Goal: Communication & Community: Share content

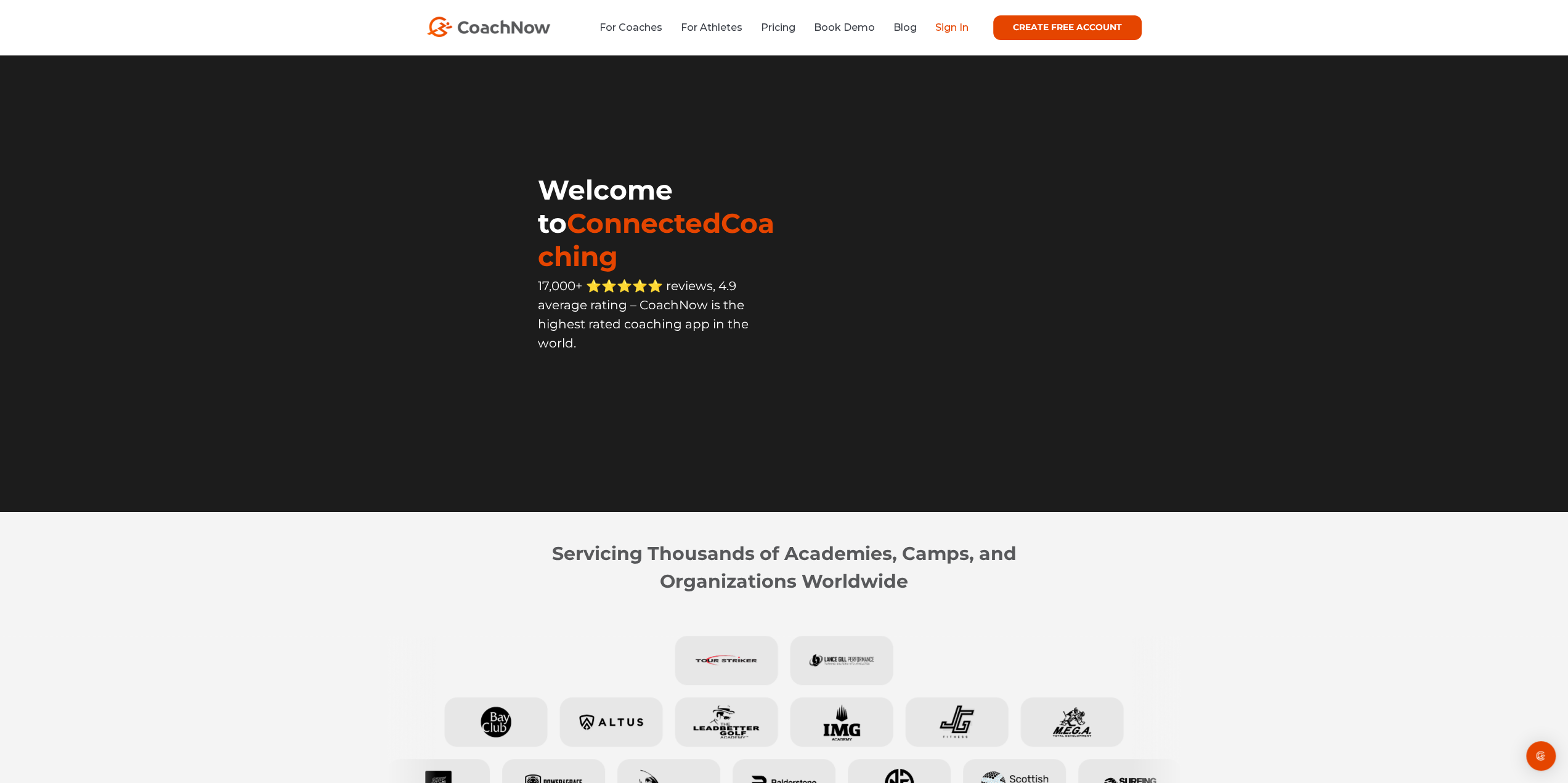
click at [947, 29] on link "Sign In" at bounding box center [952, 28] width 33 height 12
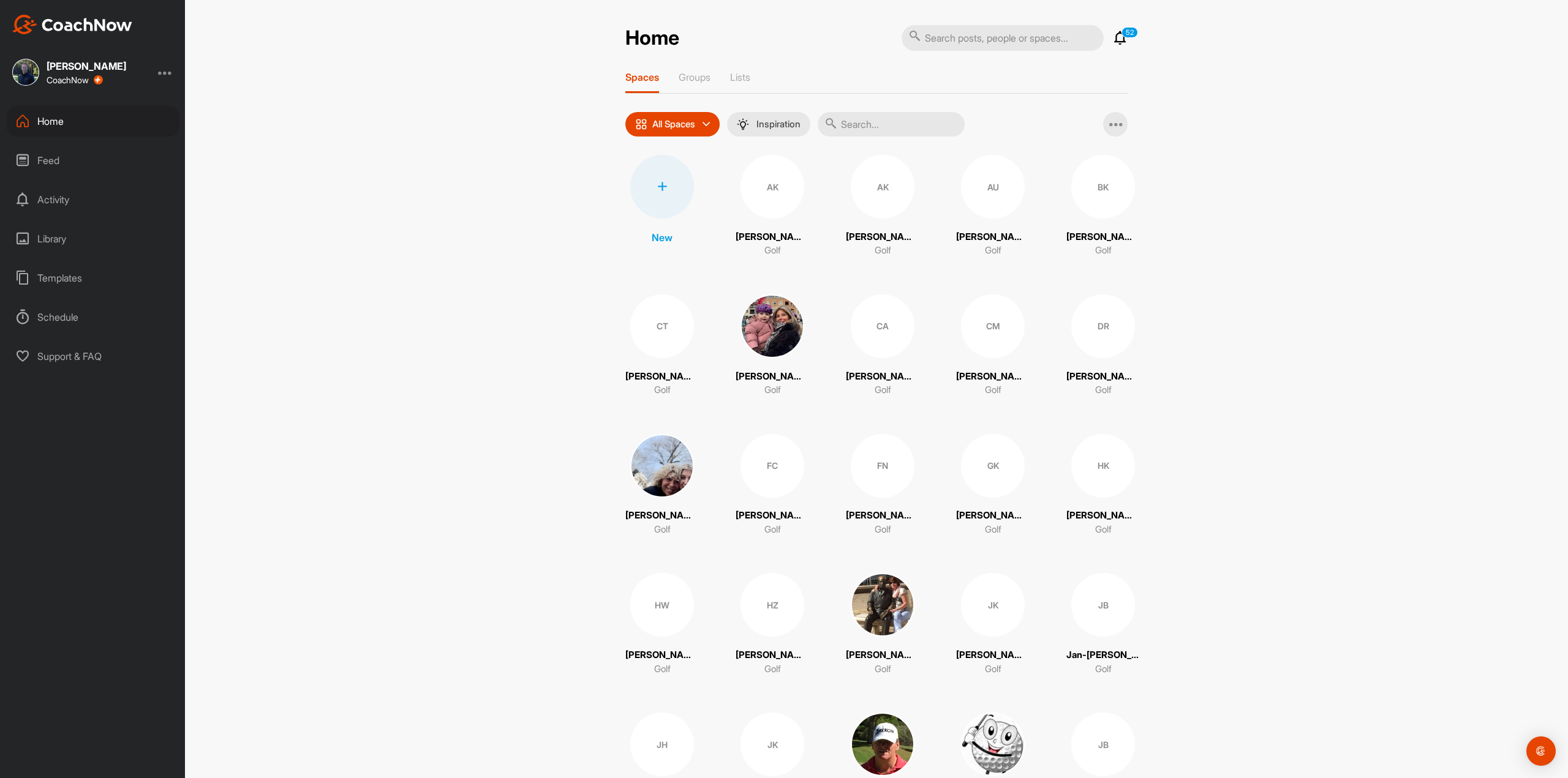
click at [661, 186] on icon at bounding box center [661, 186] width 10 height 10
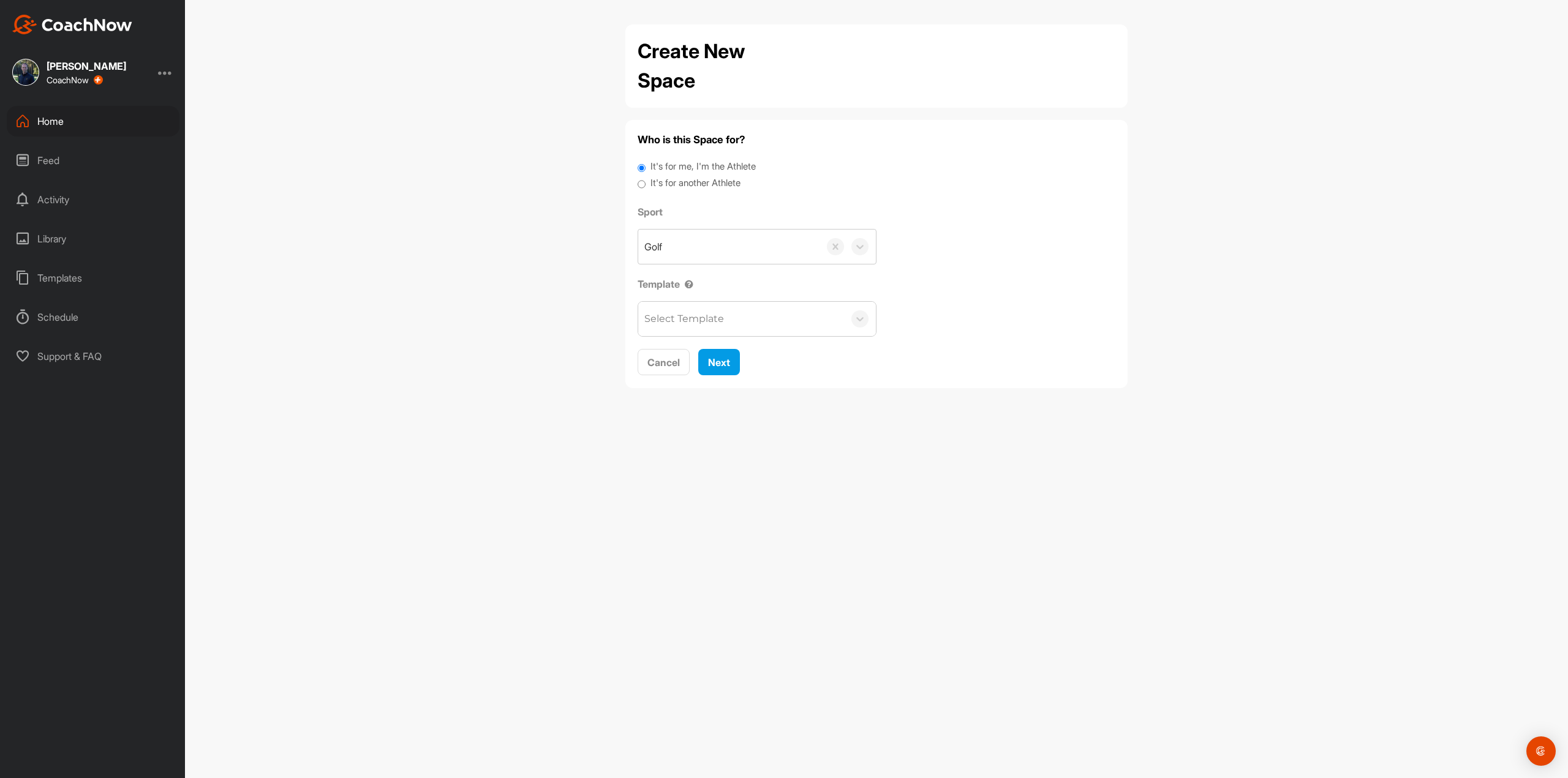
click at [679, 189] on label "It's for another Athlete" at bounding box center [695, 183] width 90 height 14
click at [645, 189] on input "It's for another Athlete" at bounding box center [642, 184] width 8 height 17
radio input "true"
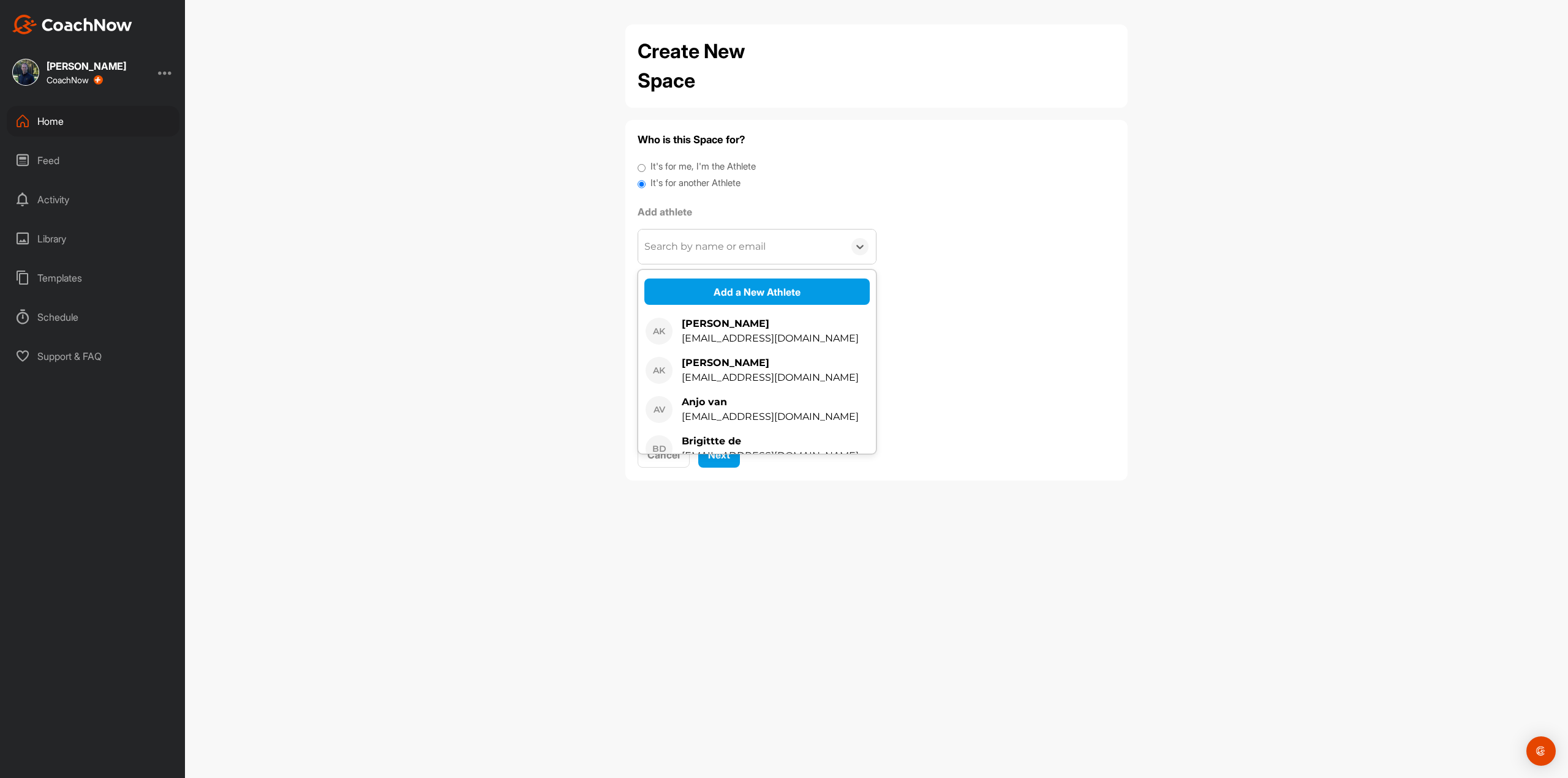
click at [697, 241] on div "Search by name or email" at bounding box center [705, 246] width 121 height 15
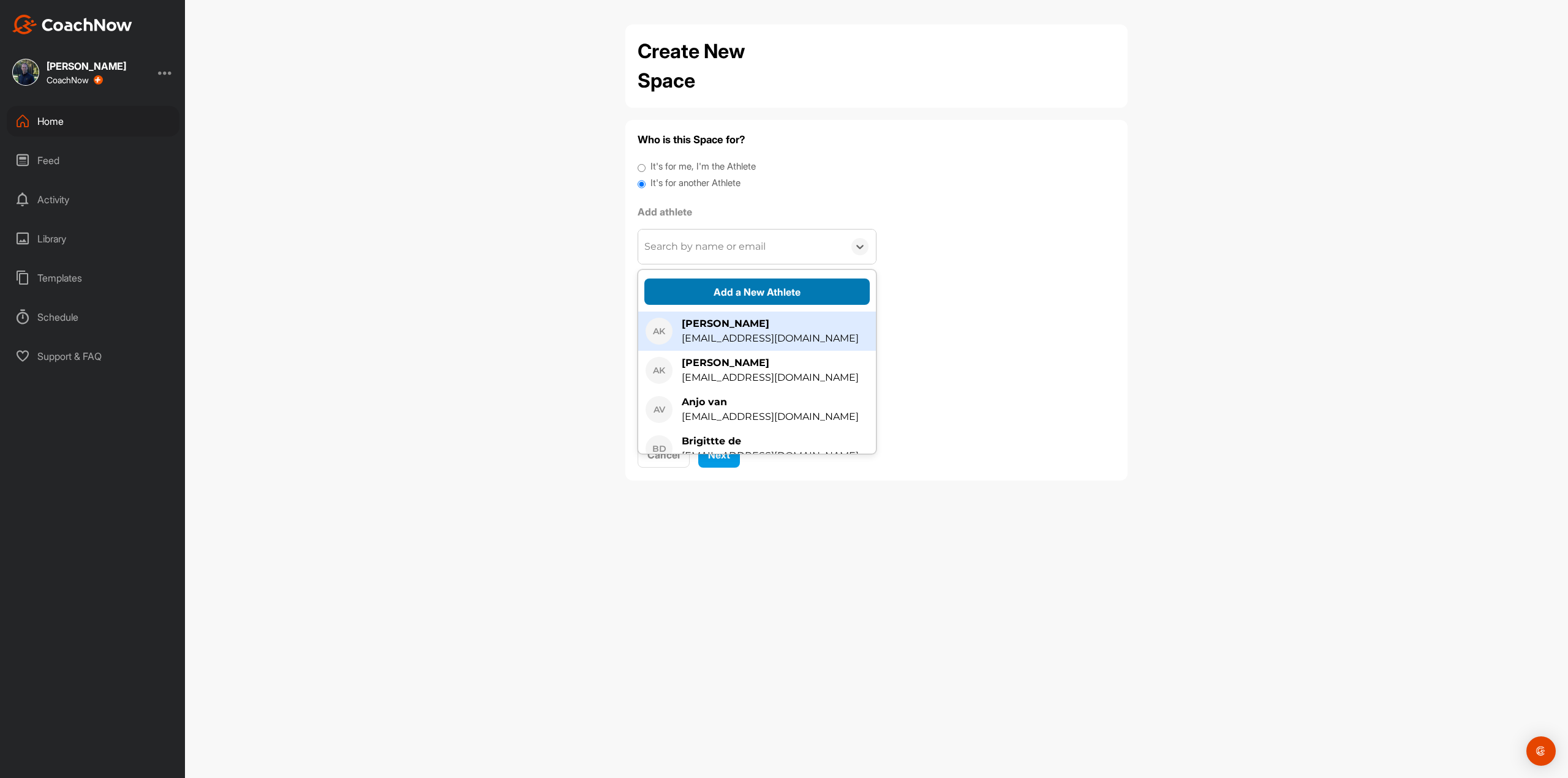
click at [739, 292] on button "Add a New Athlete" at bounding box center [757, 291] width 225 height 26
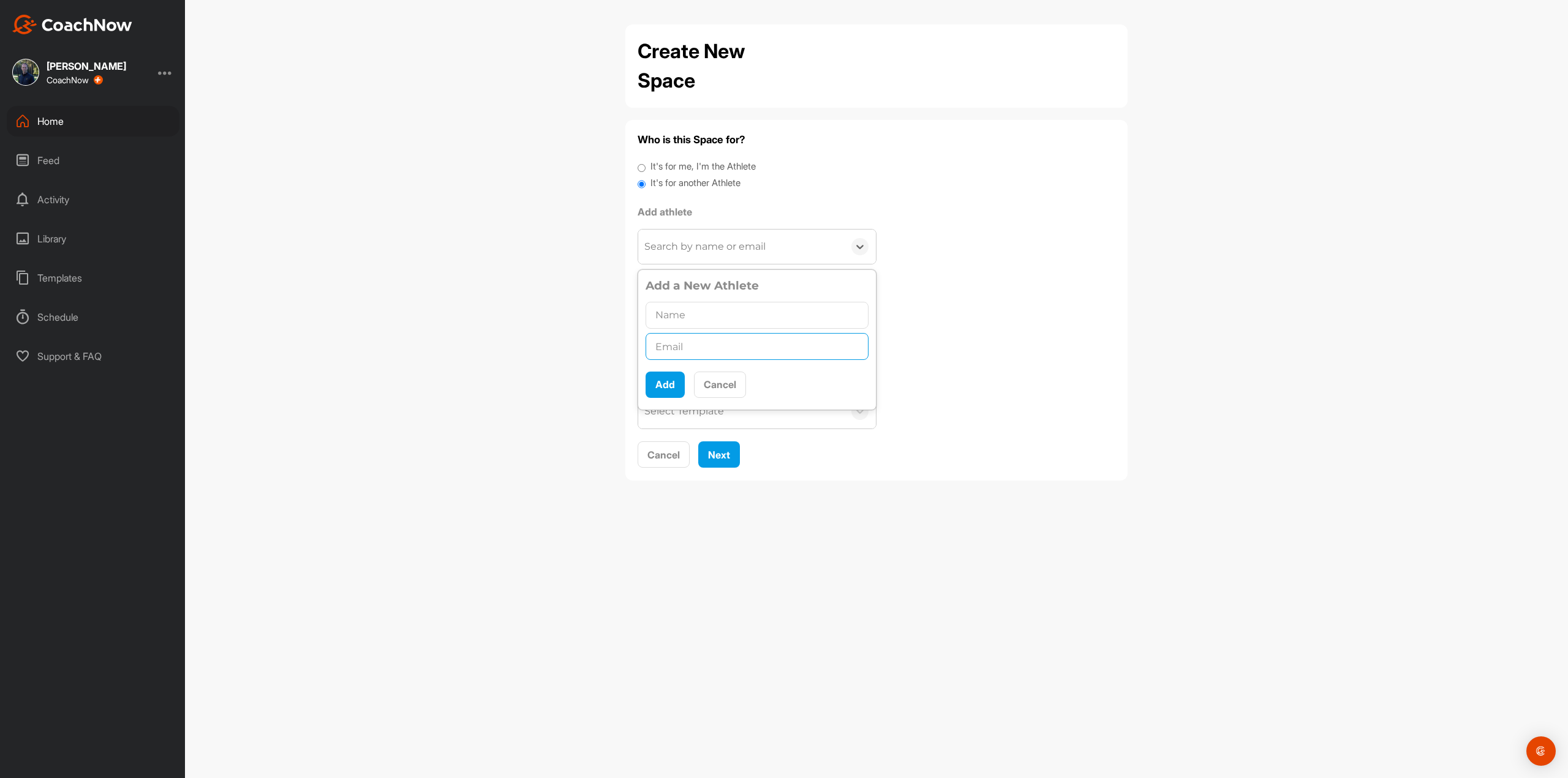
click at [687, 354] on input "text" at bounding box center [757, 347] width 223 height 27
paste input "[PERSON_NAME][EMAIL_ADDRESS][DOMAIN_NAME]"
type input "[PERSON_NAME][EMAIL_ADDRESS][DOMAIN_NAME]"
click at [702, 320] on input "text" at bounding box center [757, 315] width 223 height 27
type input "Nick Hendriks"
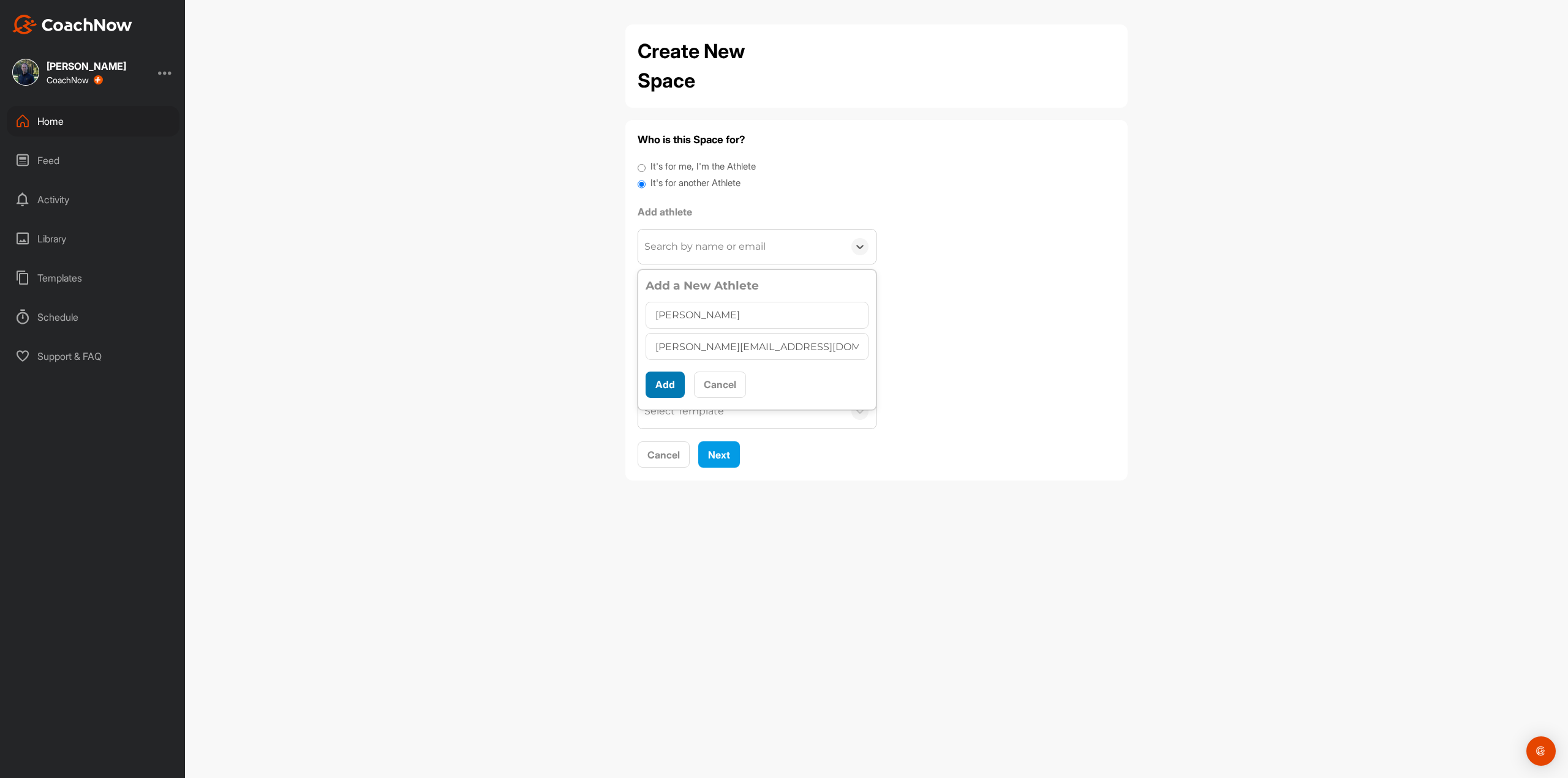
scroll to position [7, 0]
click at [658, 393] on button "Add" at bounding box center [665, 384] width 39 height 26
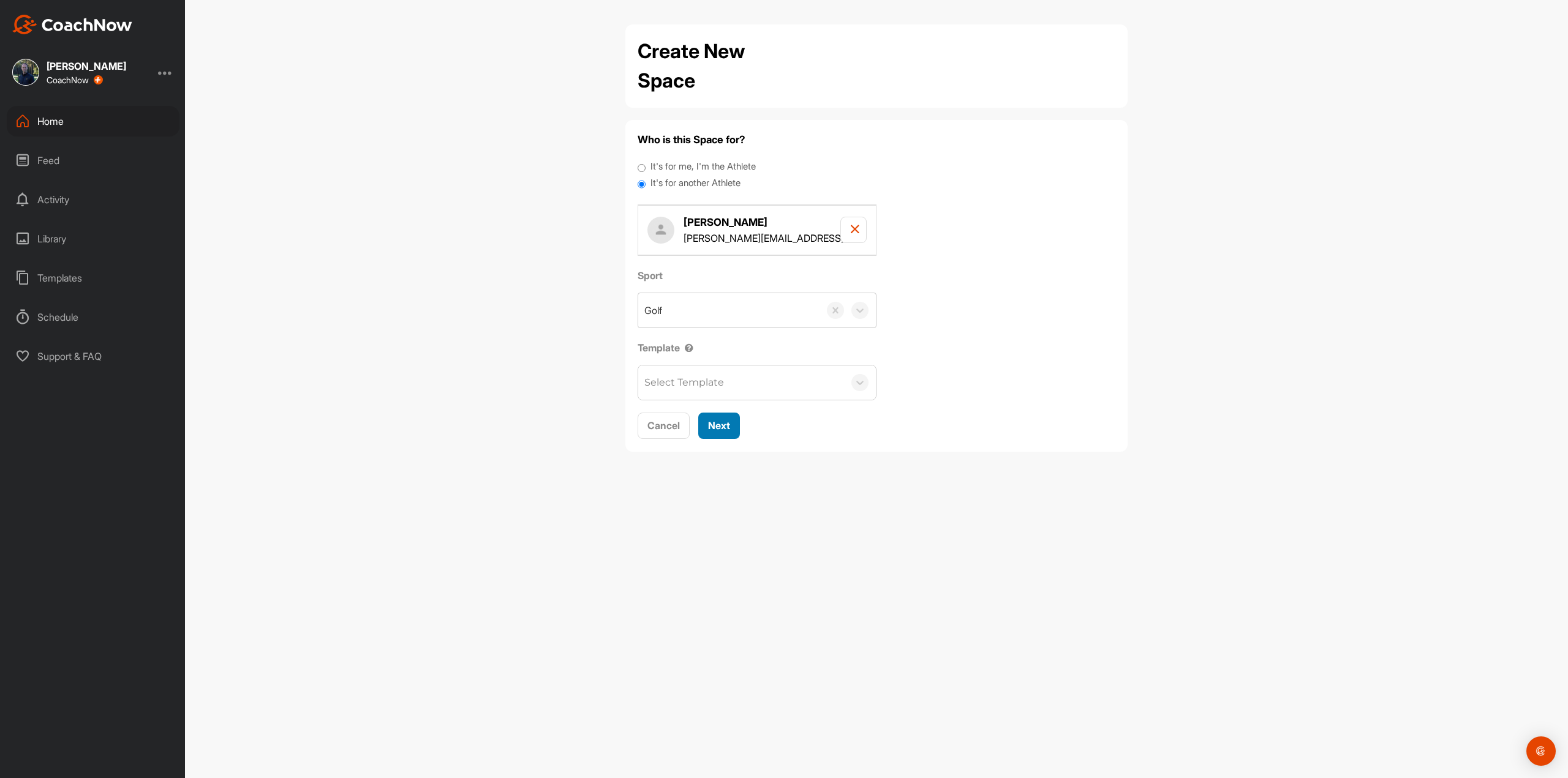
click at [727, 429] on span "Next" at bounding box center [719, 425] width 22 height 12
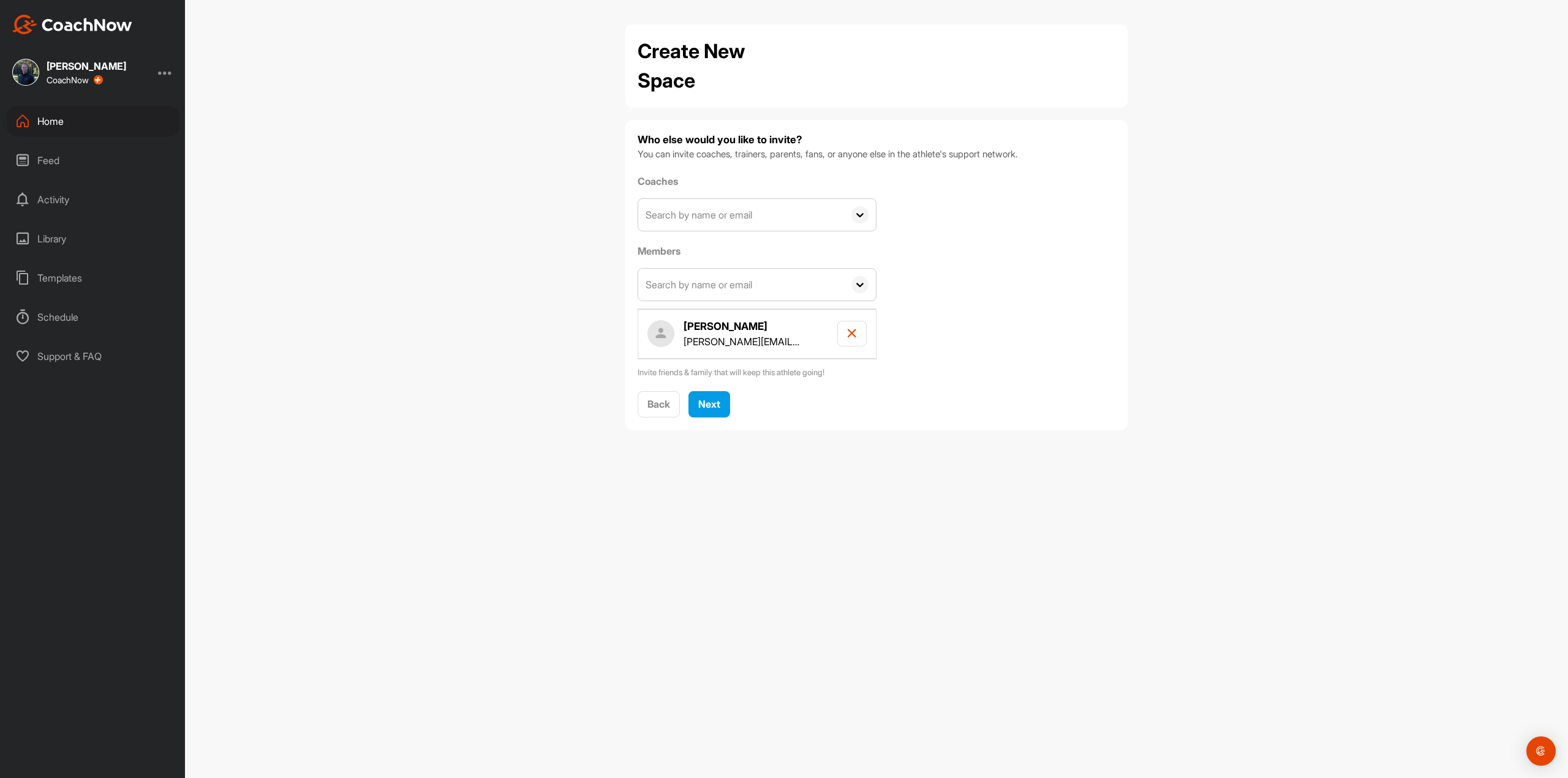
click at [711, 220] on input "text" at bounding box center [741, 215] width 206 height 32
type input "patr"
click at [692, 311] on div "patrick.gorree@icloud.com" at bounding box center [775, 315] width 189 height 29
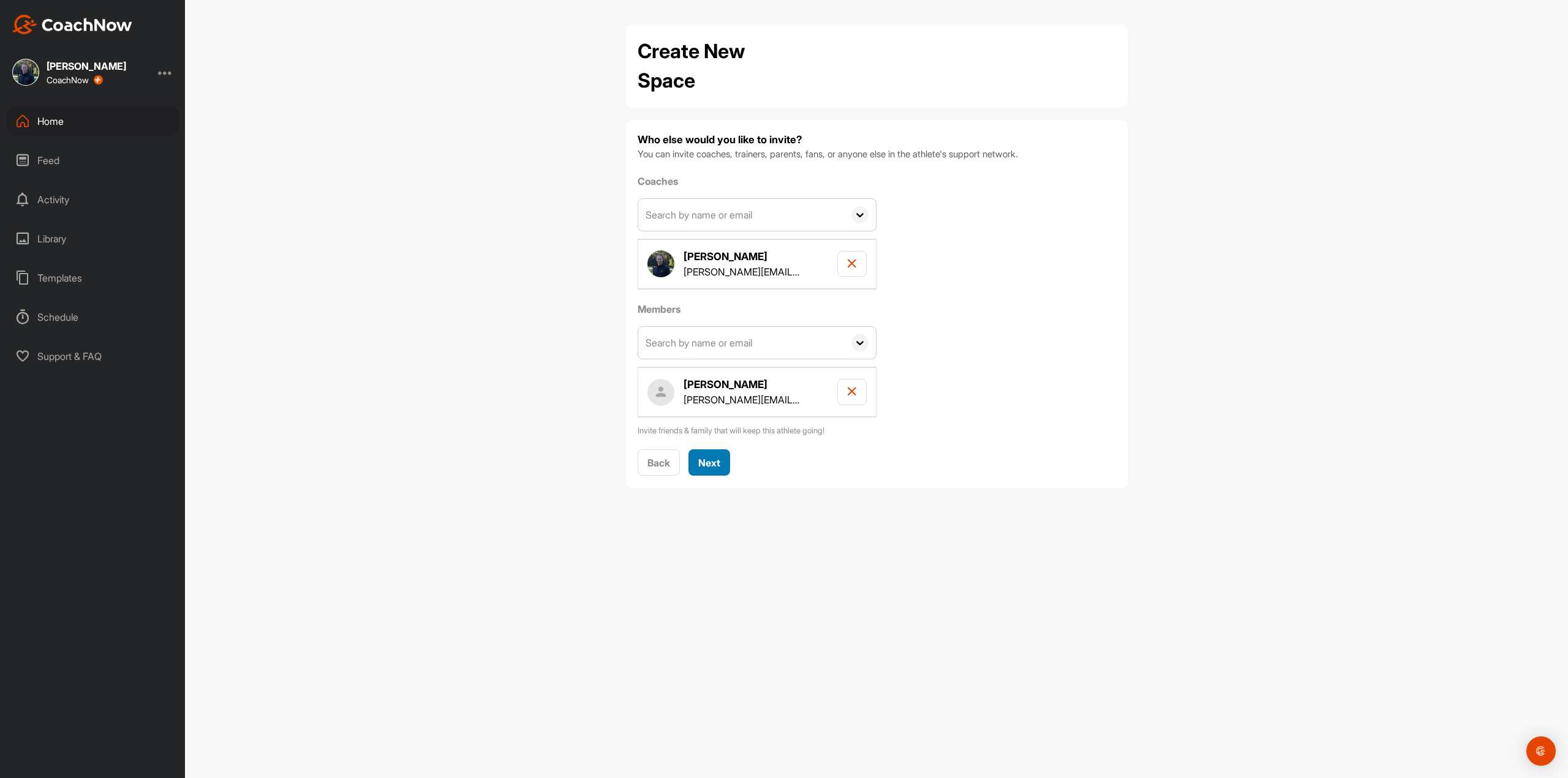
click at [701, 460] on span "Next" at bounding box center [709, 463] width 22 height 12
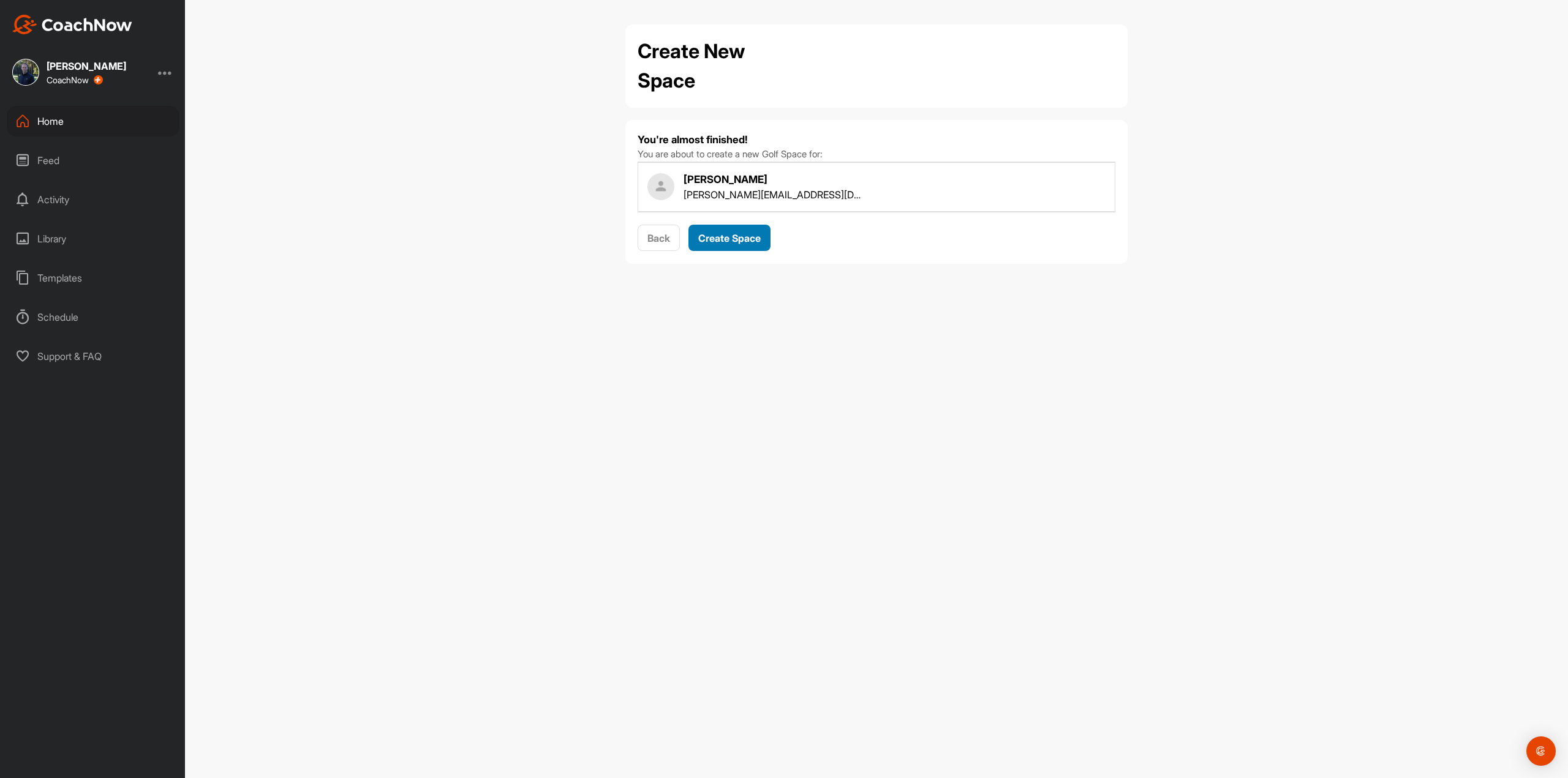
click at [737, 248] on button "Create Space" at bounding box center [729, 237] width 82 height 26
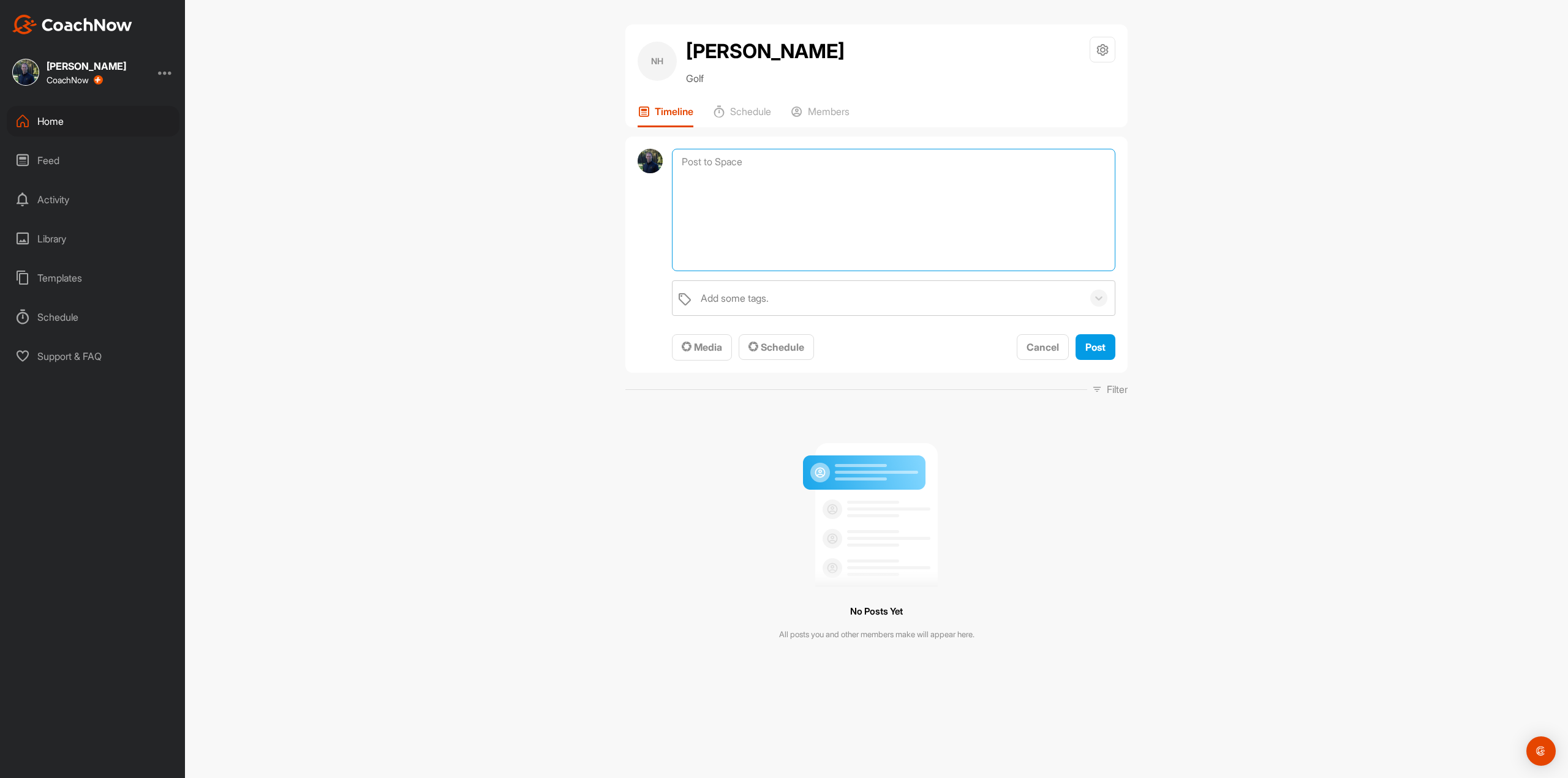
click at [698, 160] on textarea at bounding box center [893, 210] width 444 height 123
click at [710, 159] on textarea at bounding box center [893, 210] width 444 height 123
click at [29, 151] on div "Feed" at bounding box center [93, 160] width 173 height 31
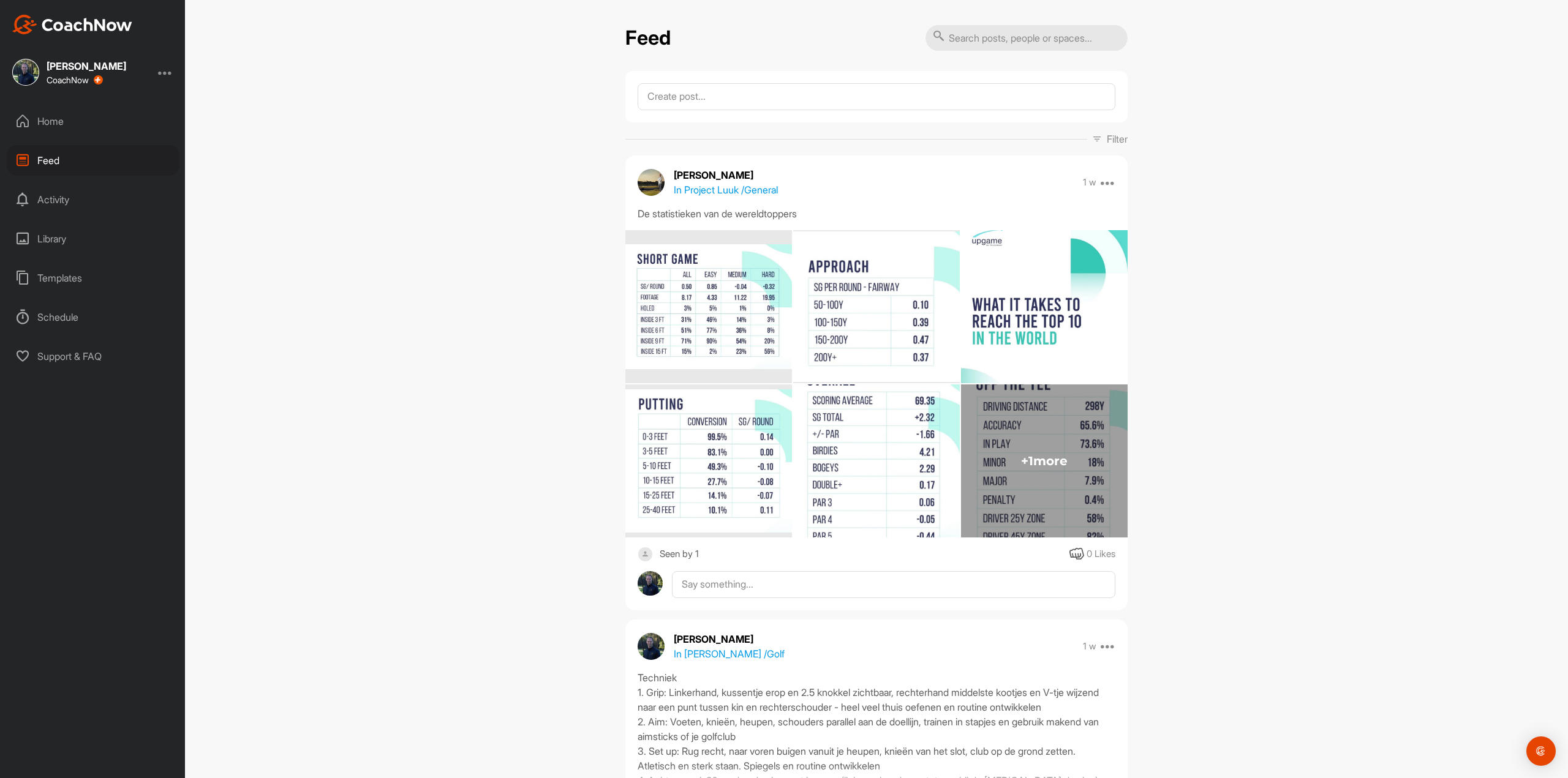
scroll to position [245, 0]
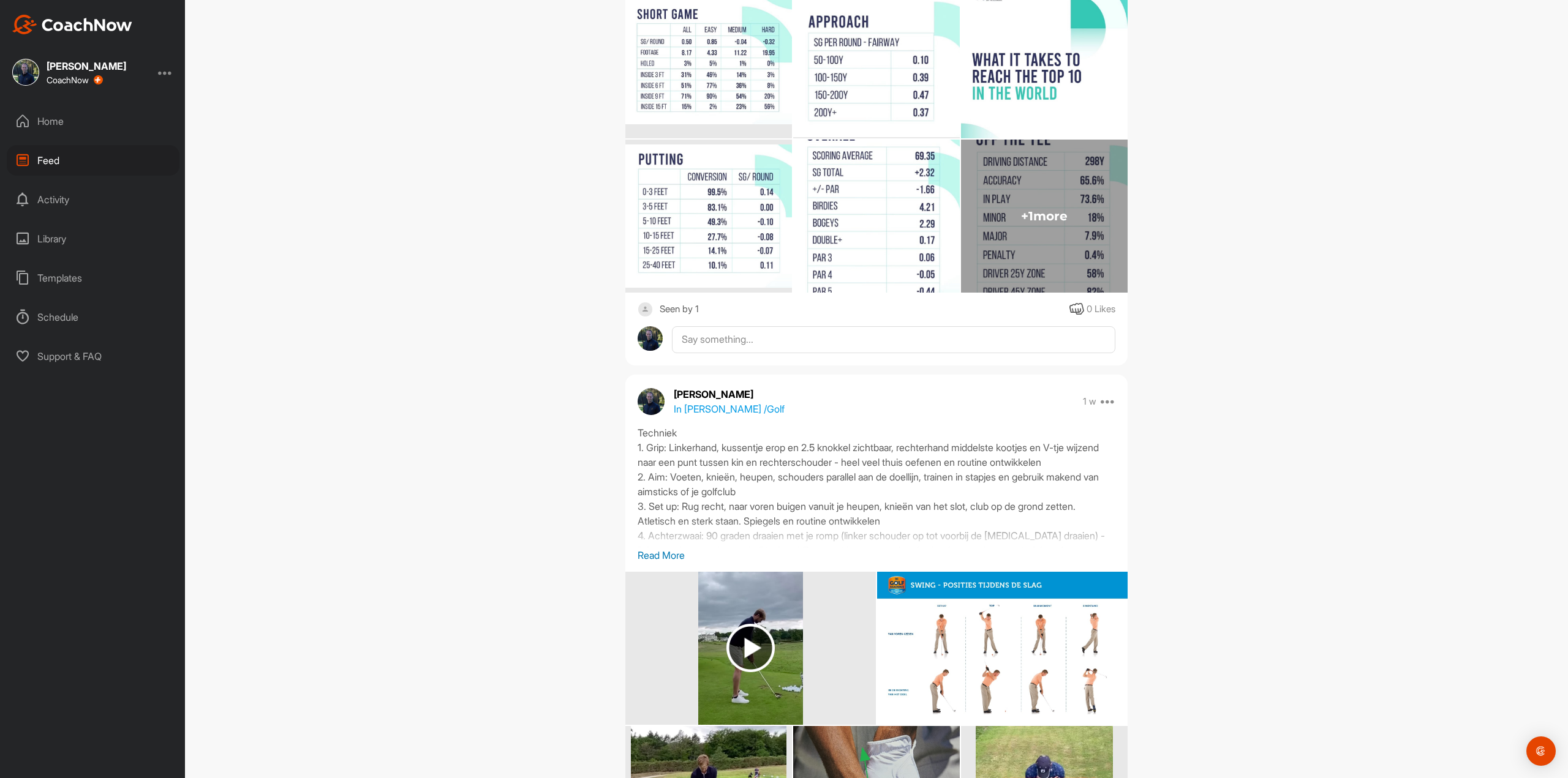
click at [667, 549] on p "Read More" at bounding box center [877, 555] width 478 height 15
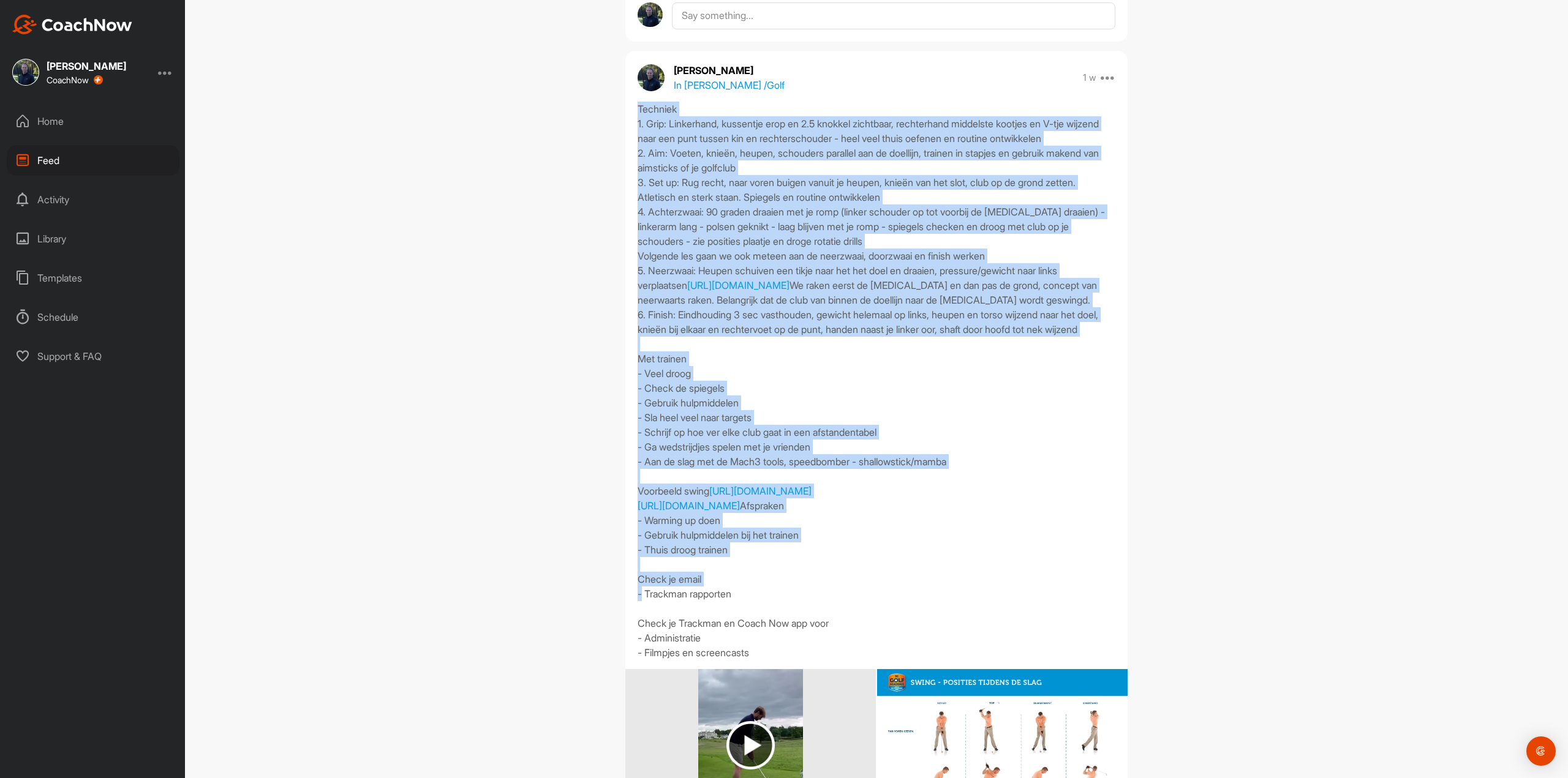
scroll to position [612, 0]
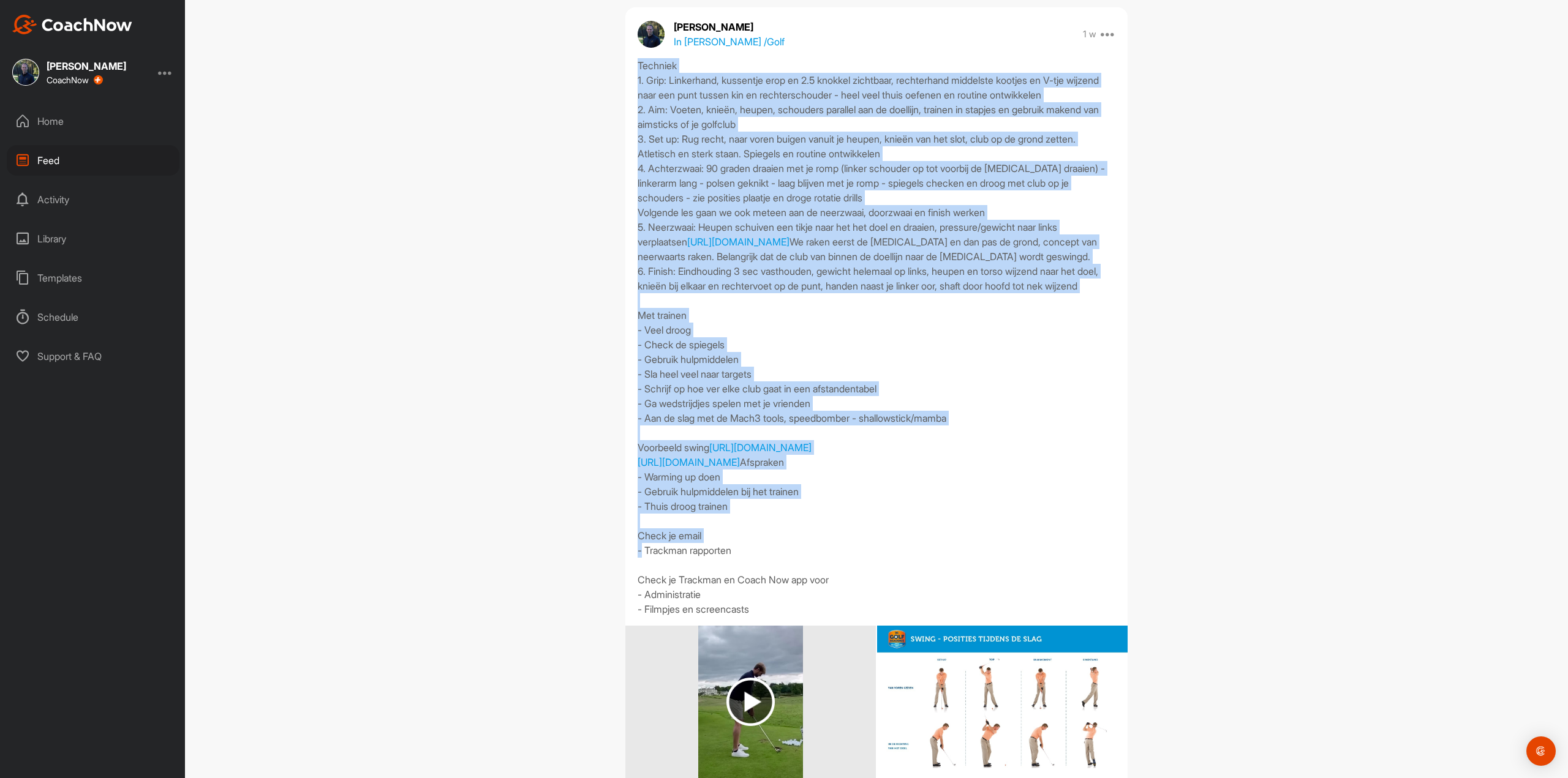
drag, startPoint x: 632, startPoint y: 308, endPoint x: 796, endPoint y: 677, distance: 403.8
click at [797, 617] on div "Techniek 1. Grip: Linkerhand, kussentje erop en 2.5 knokkel zichtbaar, rechterh…" at bounding box center [876, 337] width 502 height 558
copy div "Techniek 1. Grip: Linkerhand, kussentje erop en 2.5 knokkel zichtbaar, rechterh…"
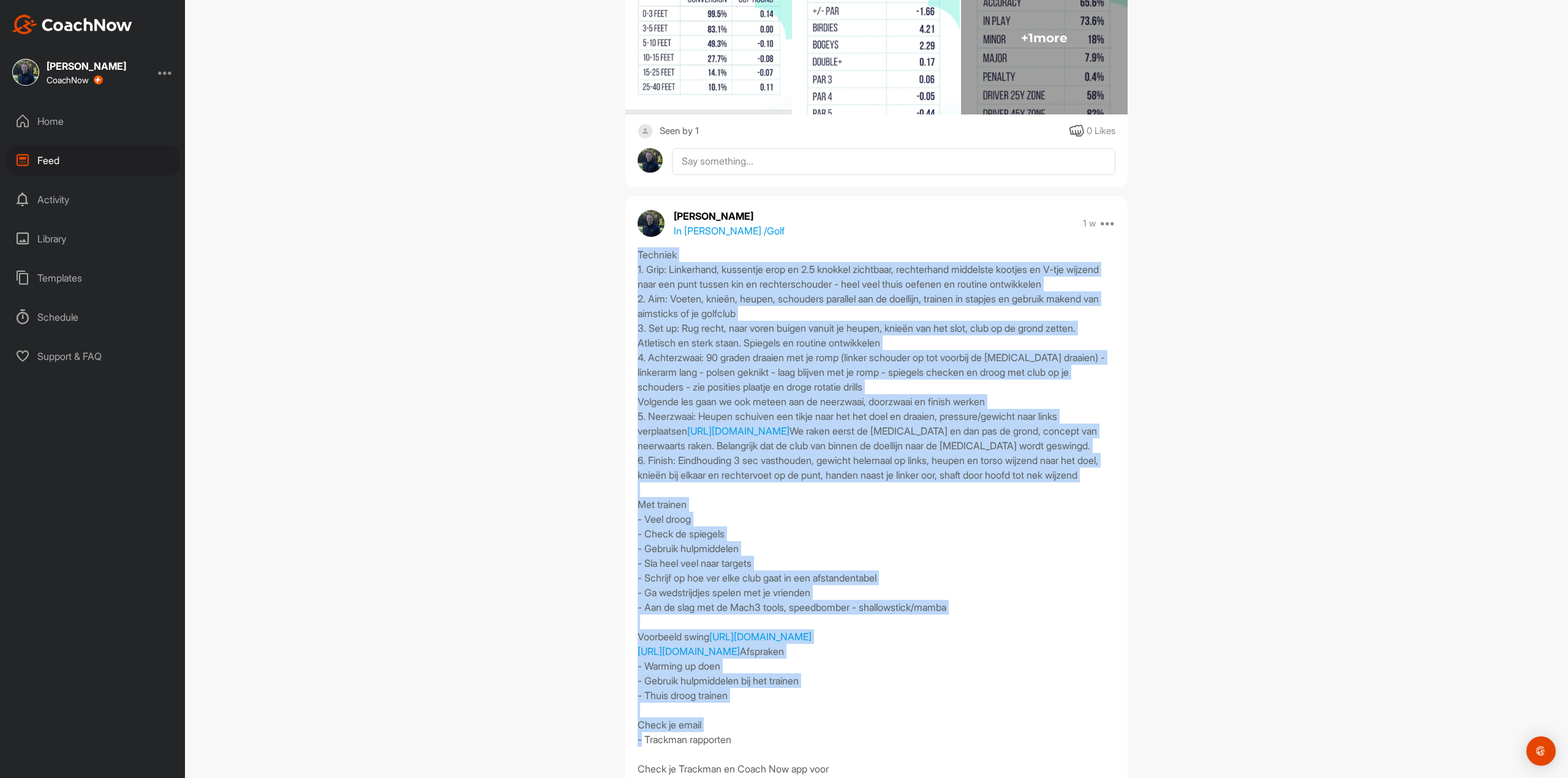
scroll to position [245, 0]
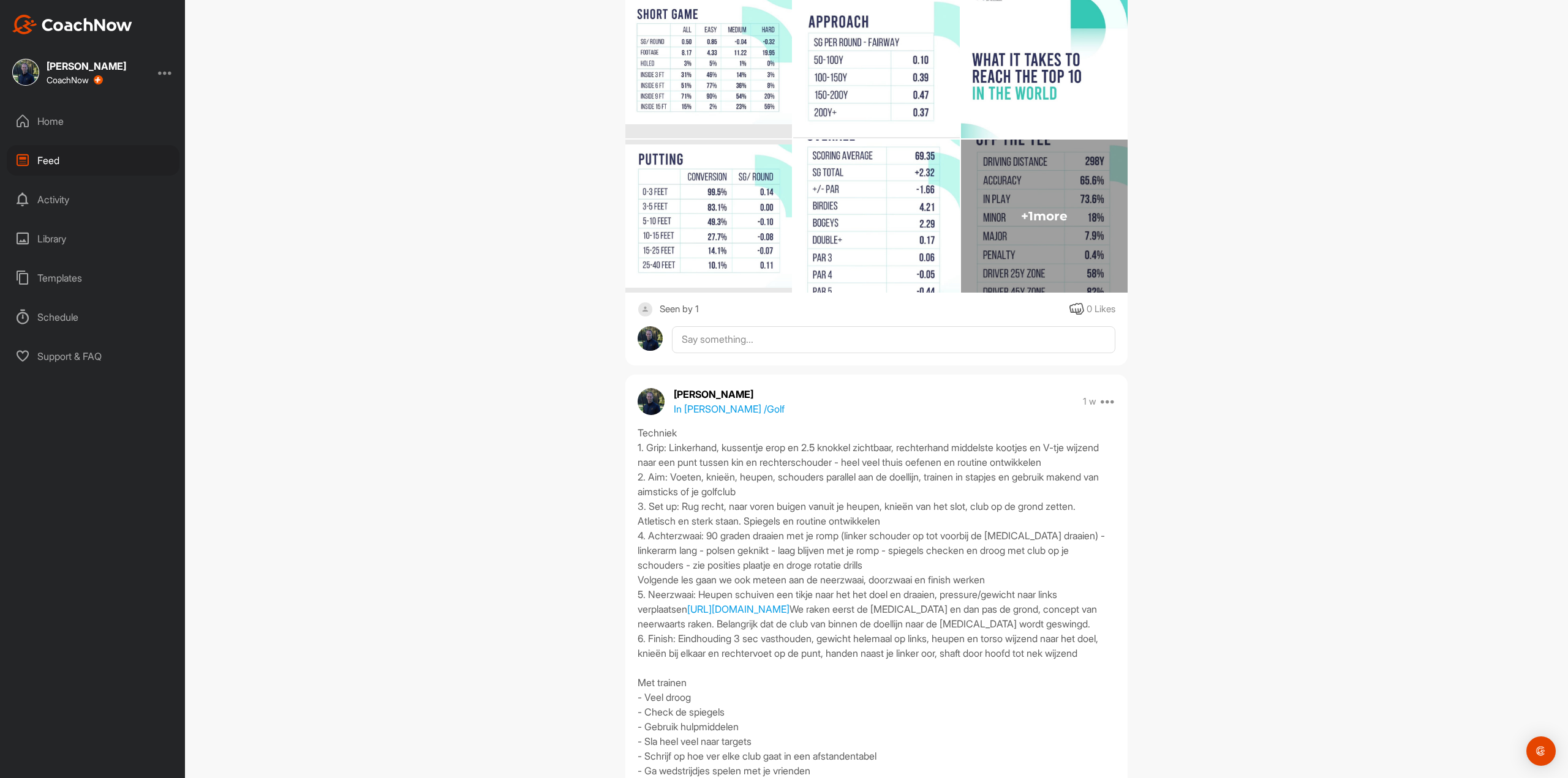
click at [114, 120] on div "Home" at bounding box center [93, 121] width 173 height 31
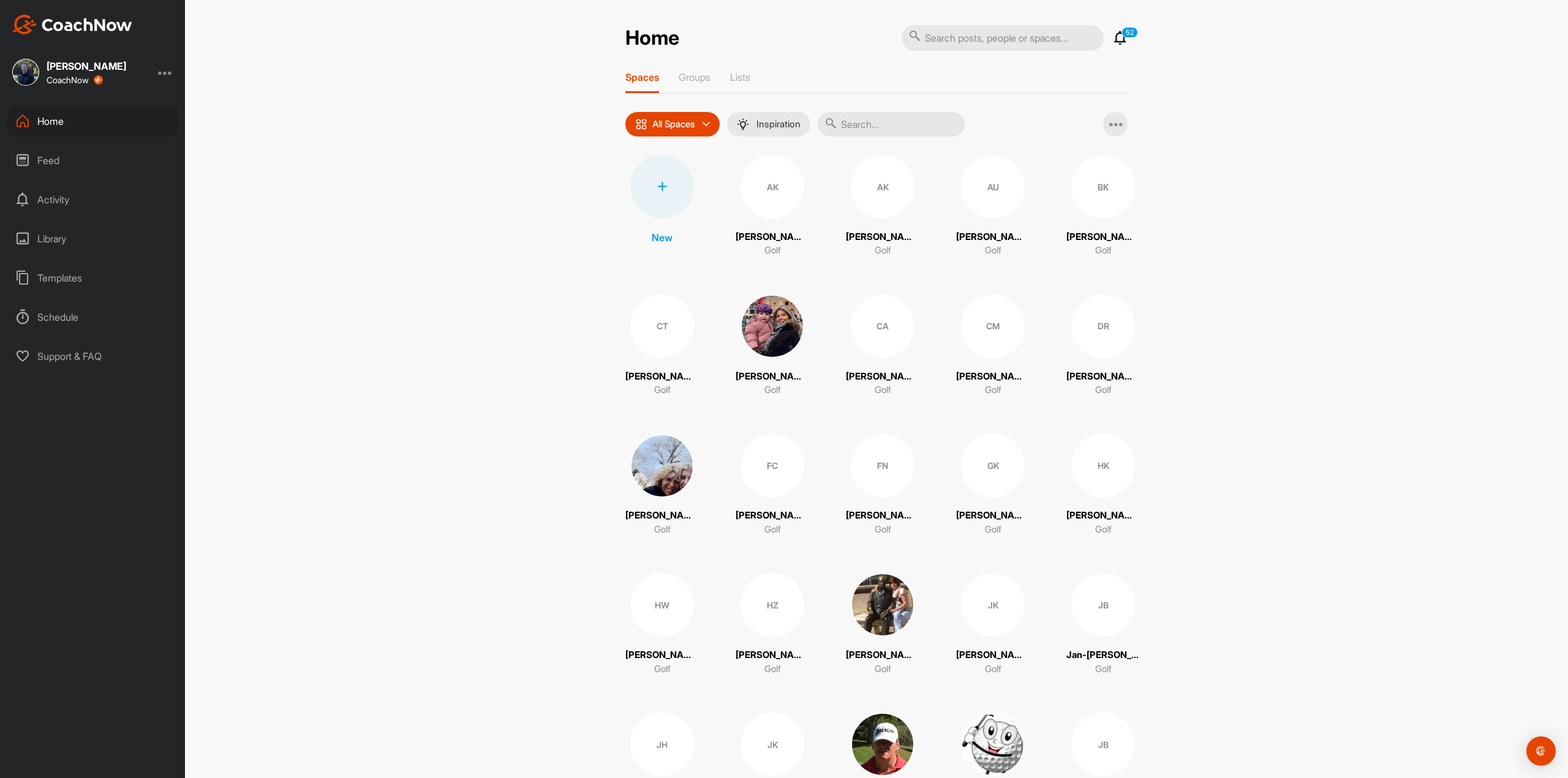
click at [857, 117] on input "text" at bounding box center [891, 124] width 147 height 24
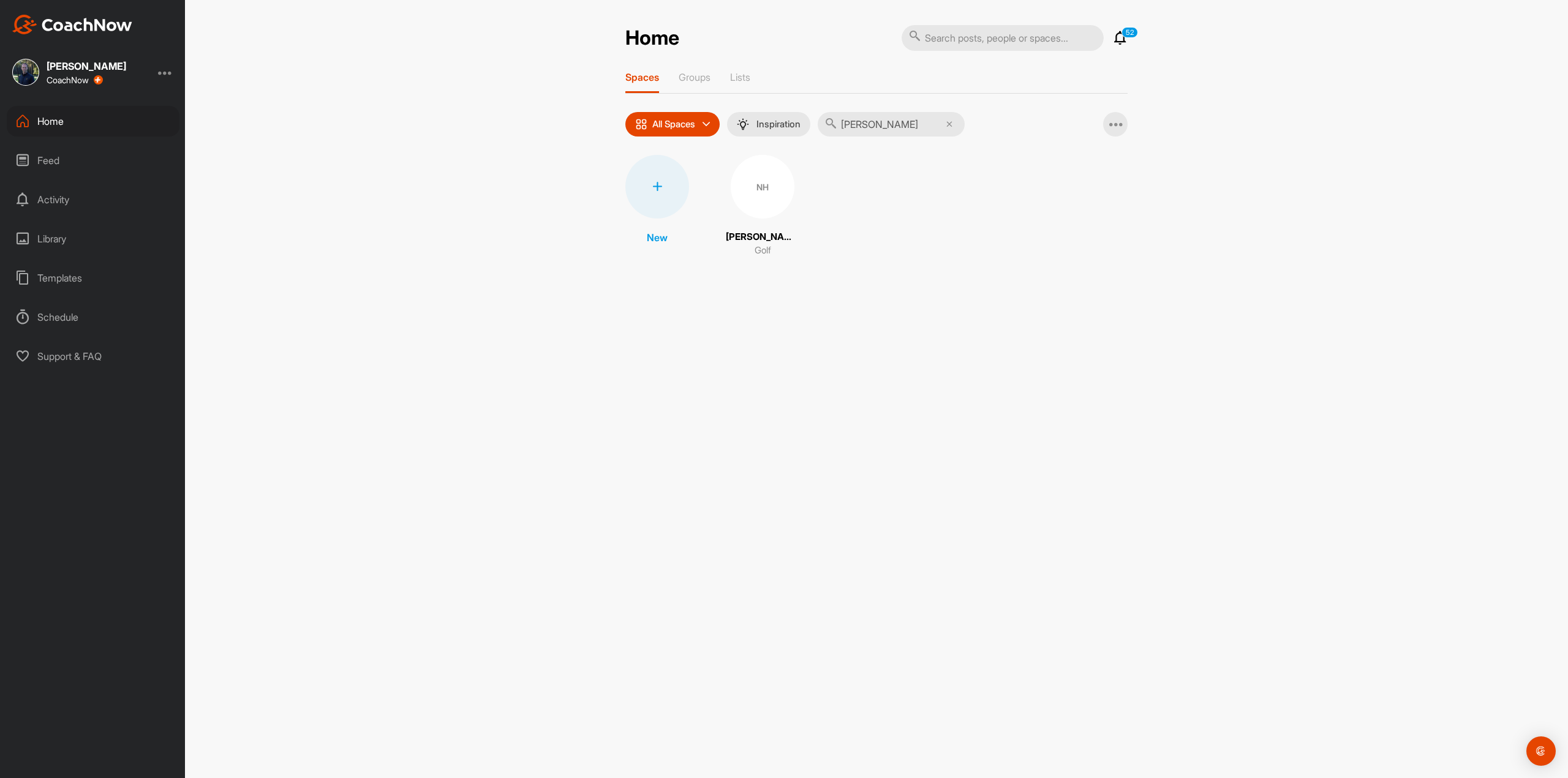
type input "NICK"
click at [758, 201] on div "NH" at bounding box center [762, 187] width 64 height 64
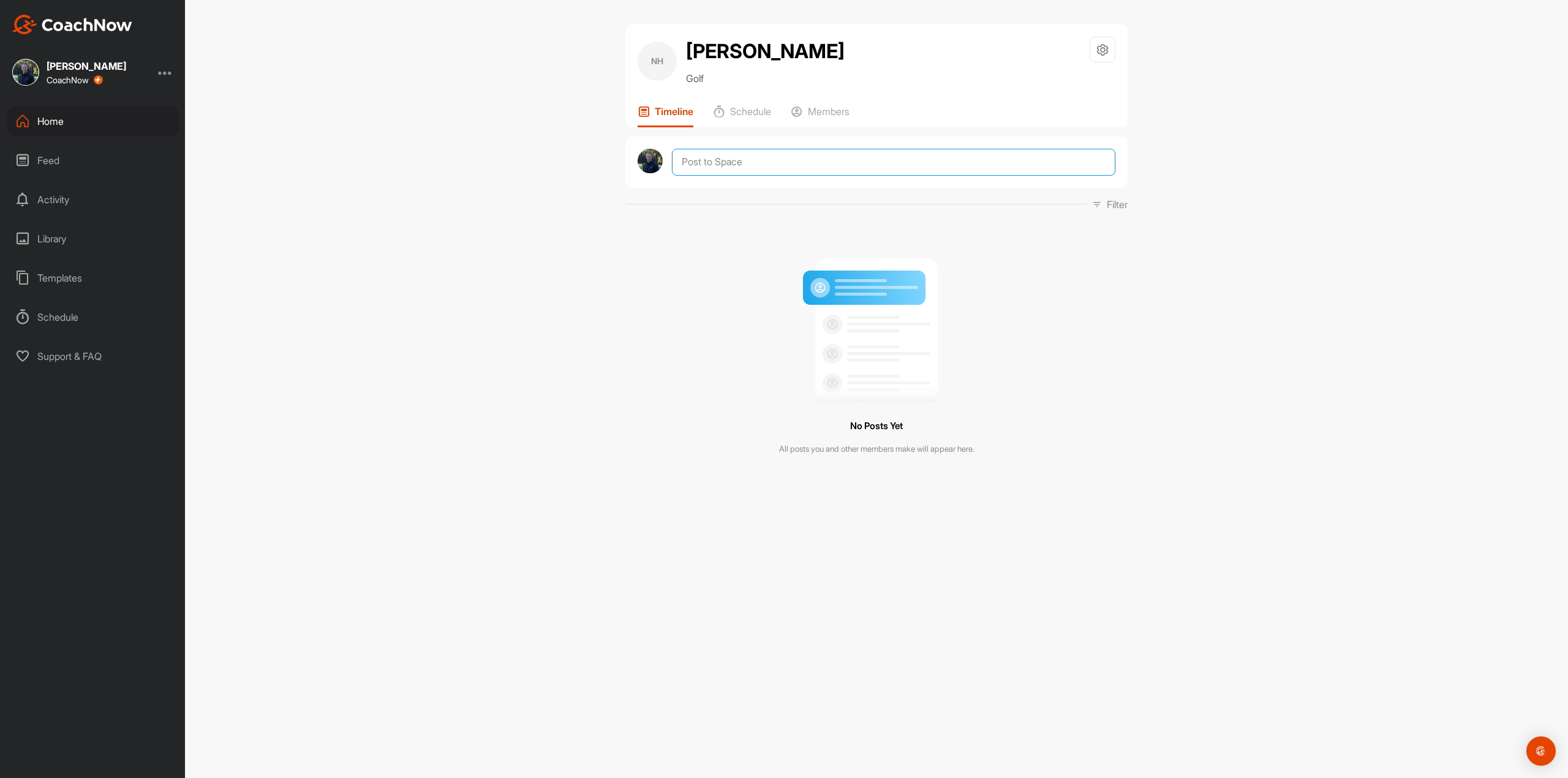
click at [752, 170] on textarea at bounding box center [893, 162] width 444 height 27
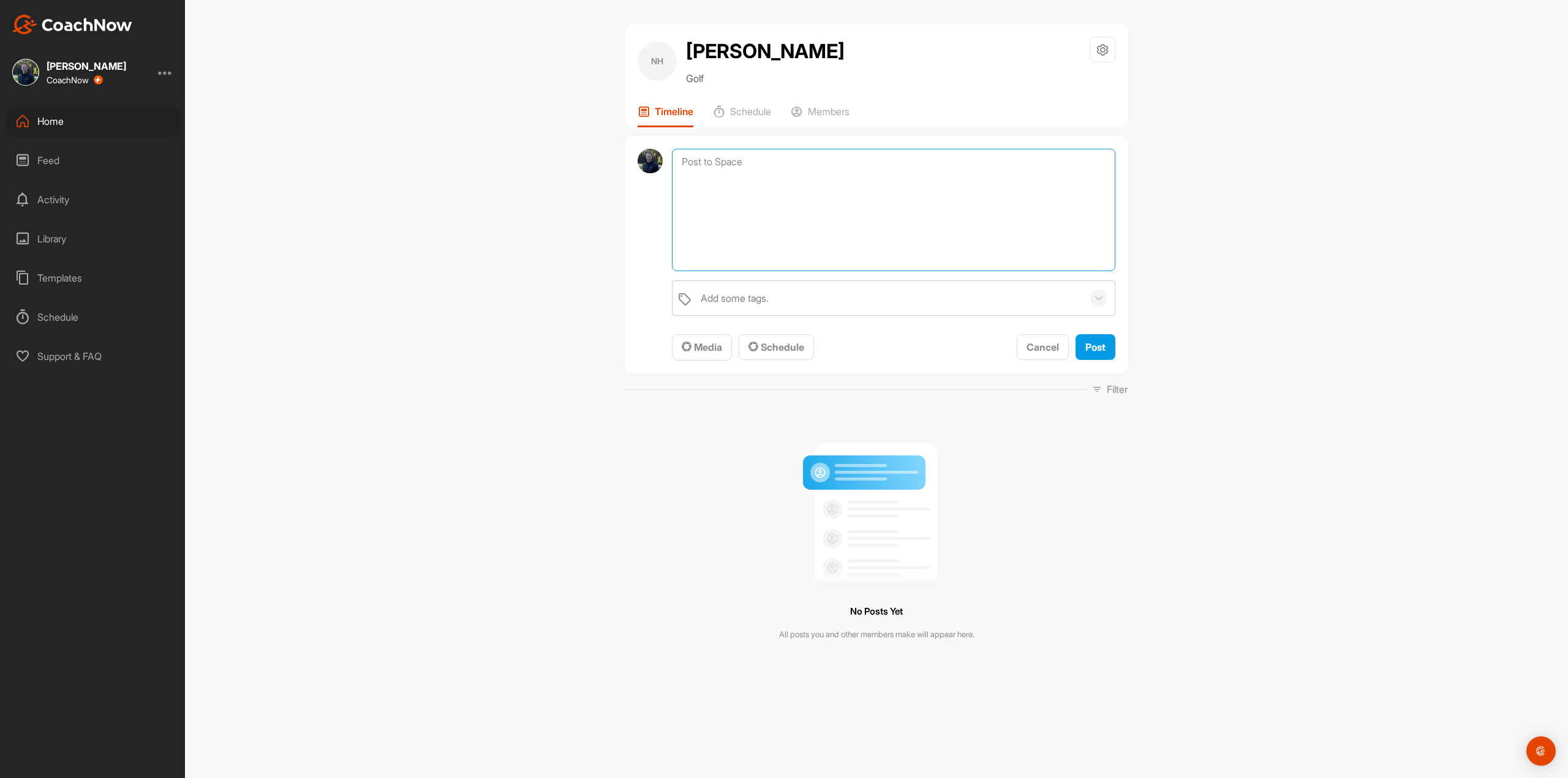
paste textarea "Techniek 1. Grip: Linkerhand, kussentje erop en 2.5 knokkel zichtbaar, rechterh…"
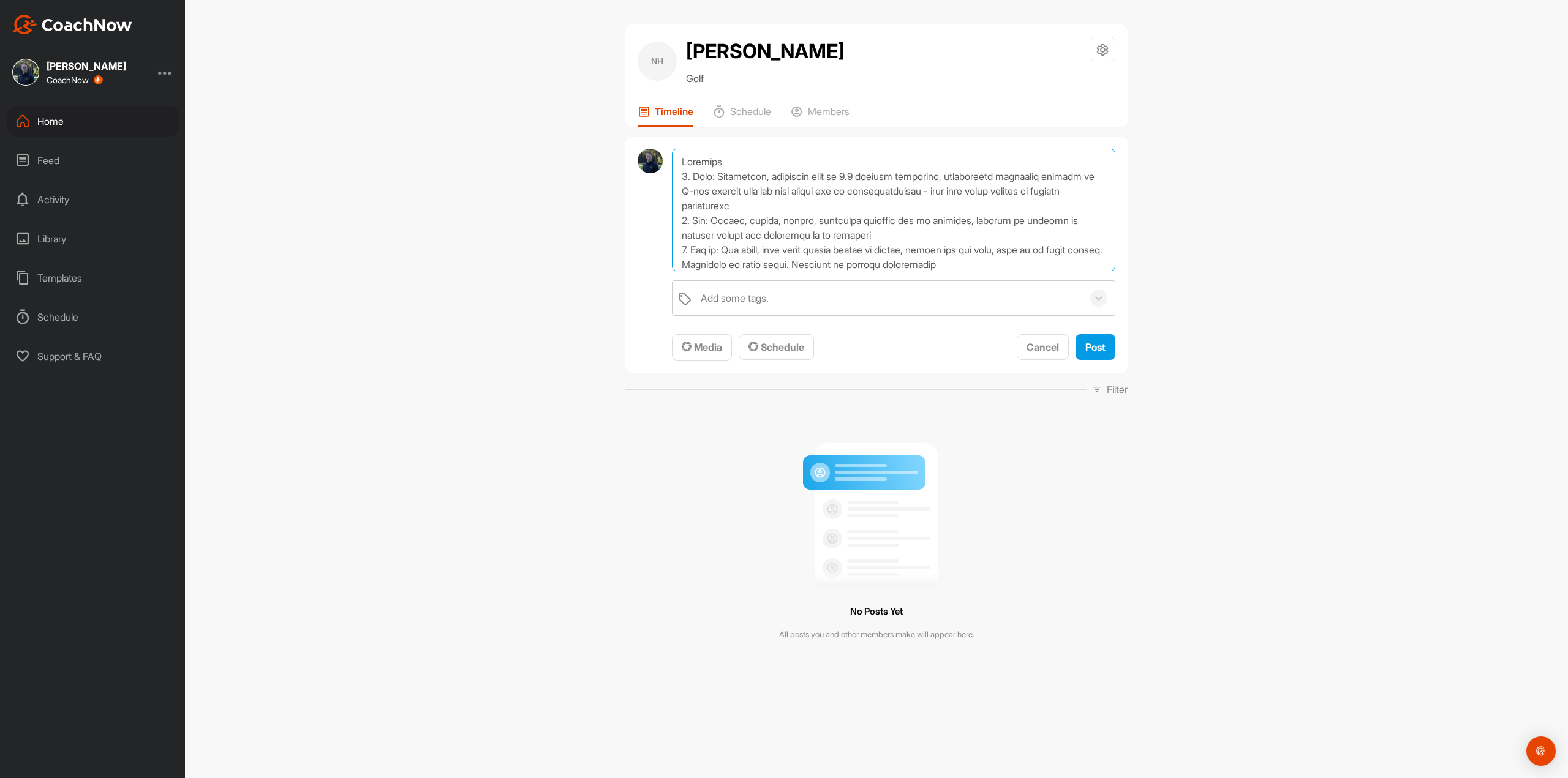
scroll to position [529, 0]
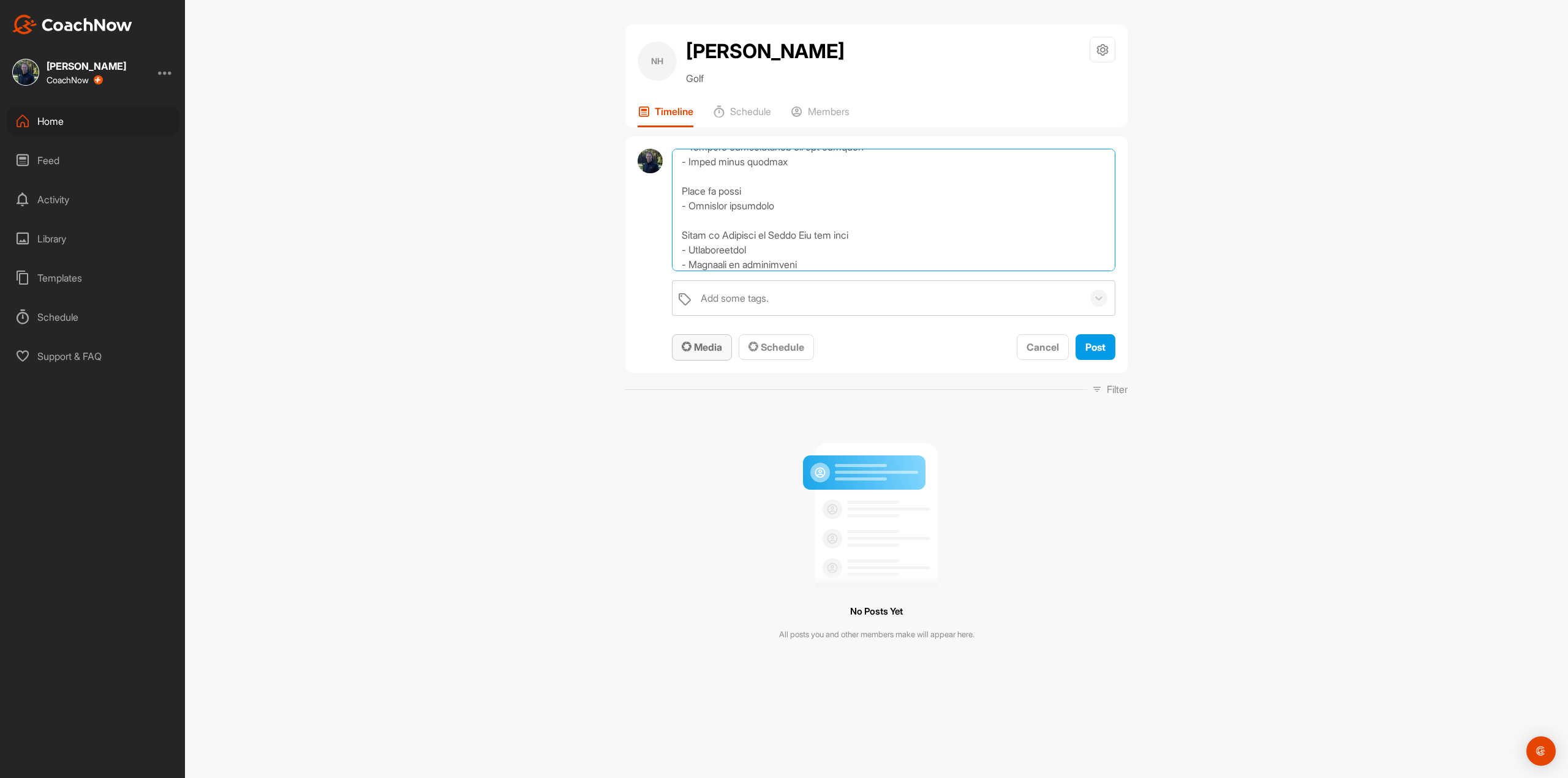
type textarea "Techniek 1. Grip: Linkerhand, kussentje erop en 2.5 knokkel zichtbaar, rechterh…"
click at [712, 348] on span "Media" at bounding box center [702, 347] width 40 height 12
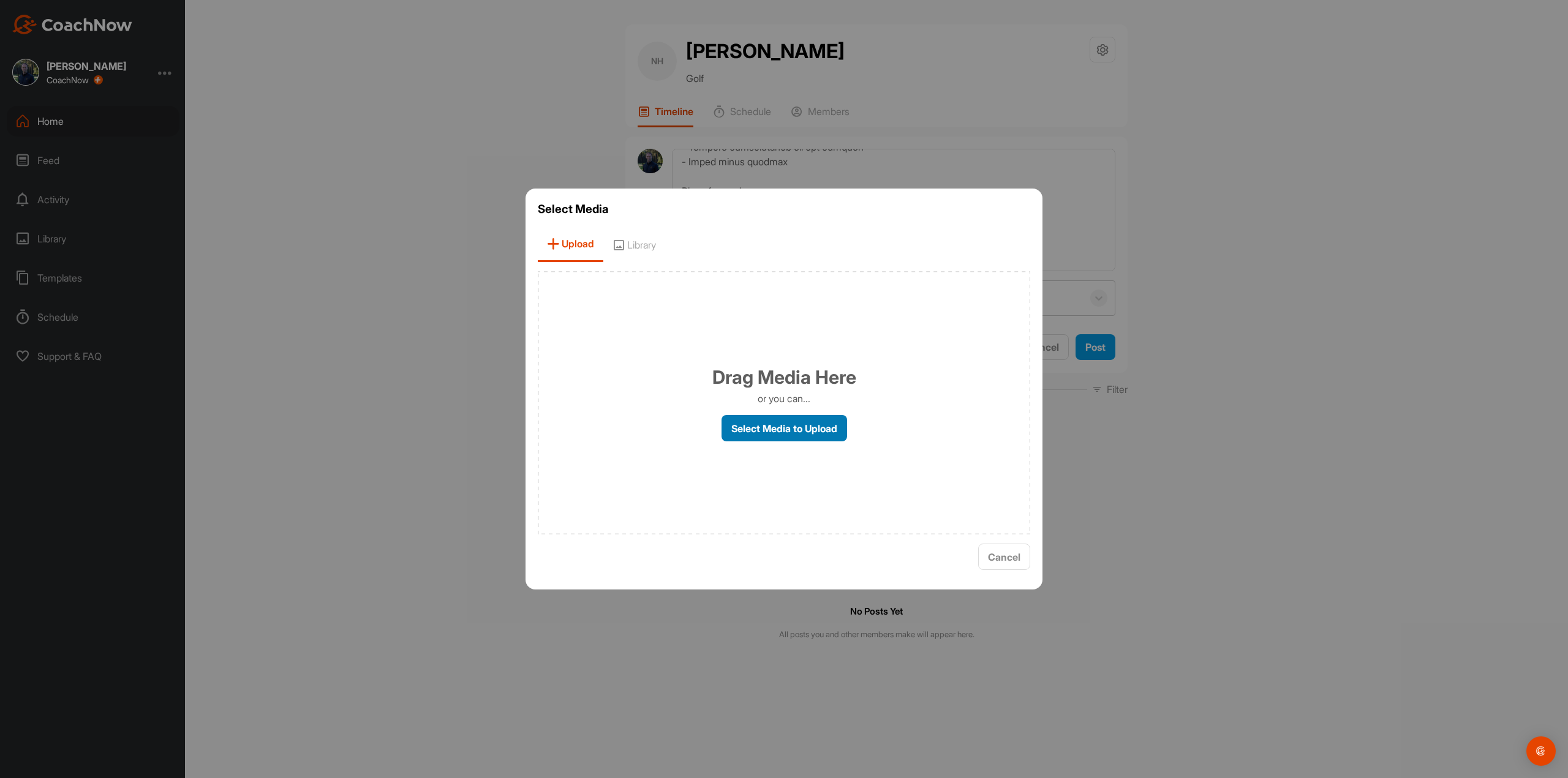
click at [783, 438] on label "Select Media to Upload" at bounding box center [784, 428] width 126 height 26
click at [0, 0] on input "Select Media to Upload" at bounding box center [0, 0] width 0 height 0
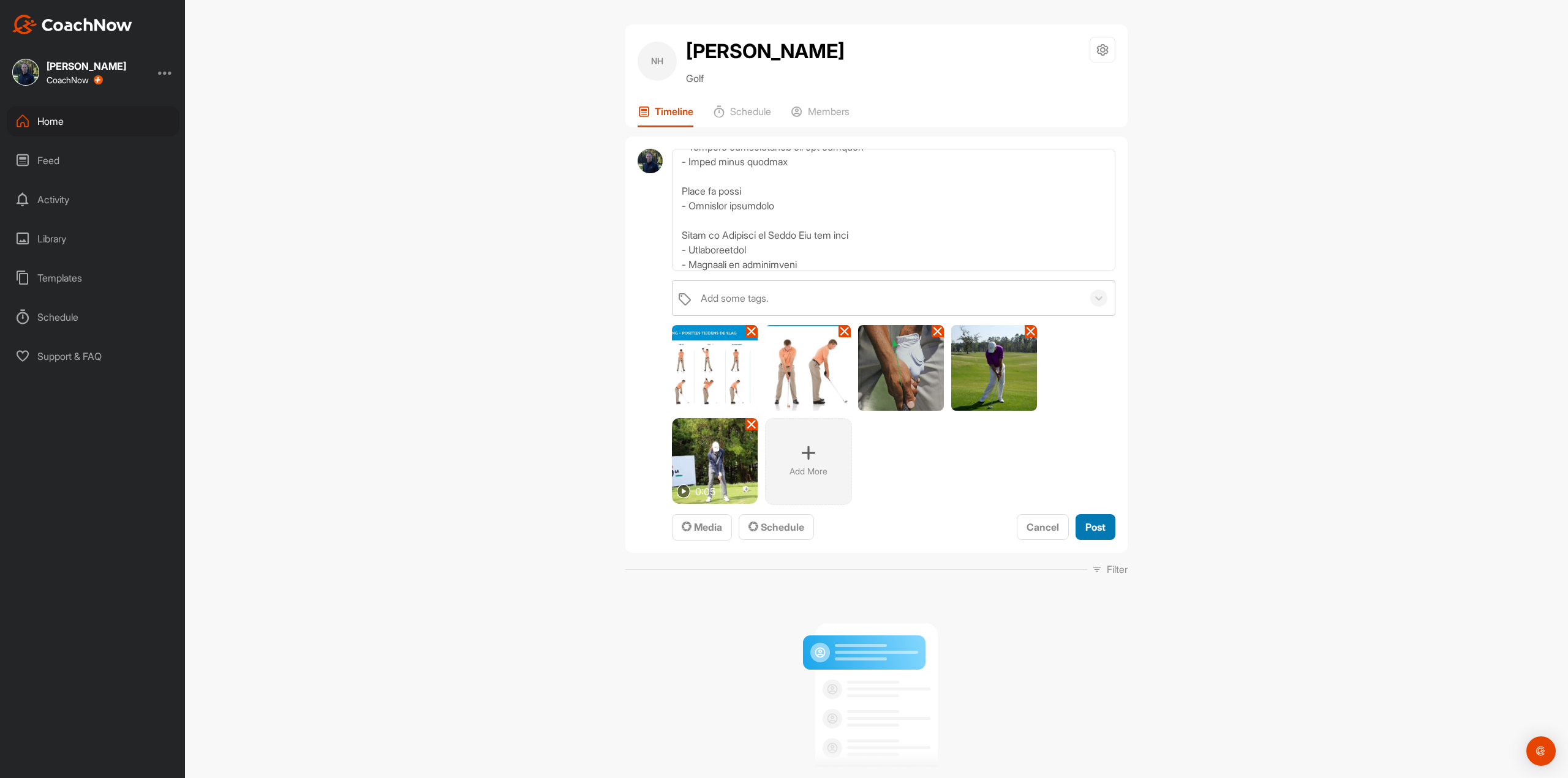
click at [1090, 522] on span "Post" at bounding box center [1096, 527] width 20 height 12
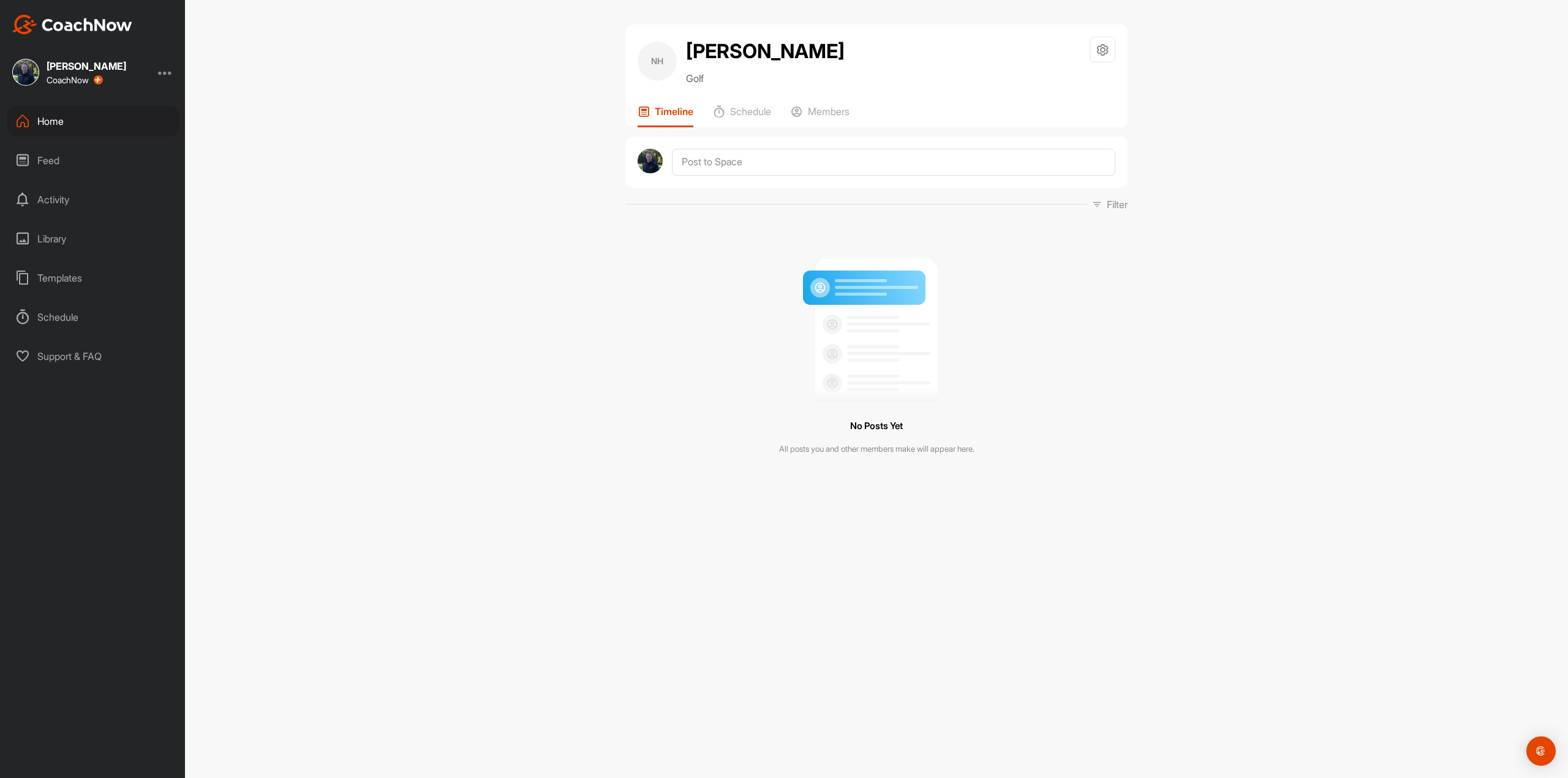
scroll to position [0, 0]
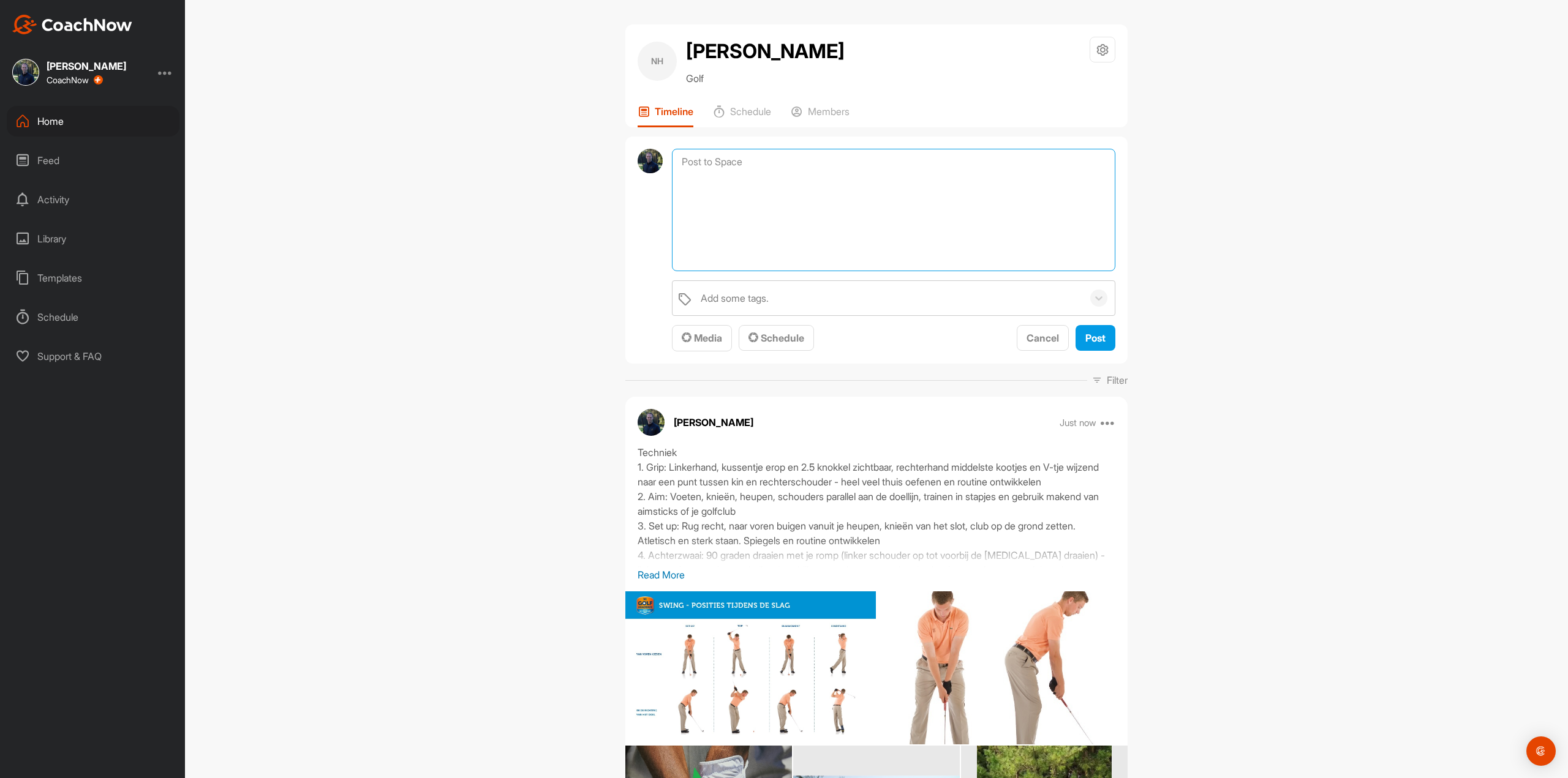
click at [730, 172] on textarea at bounding box center [893, 210] width 444 height 123
type textarea "Samenstelling betreft clubs:"
click at [681, 578] on p "Read More" at bounding box center [877, 574] width 478 height 15
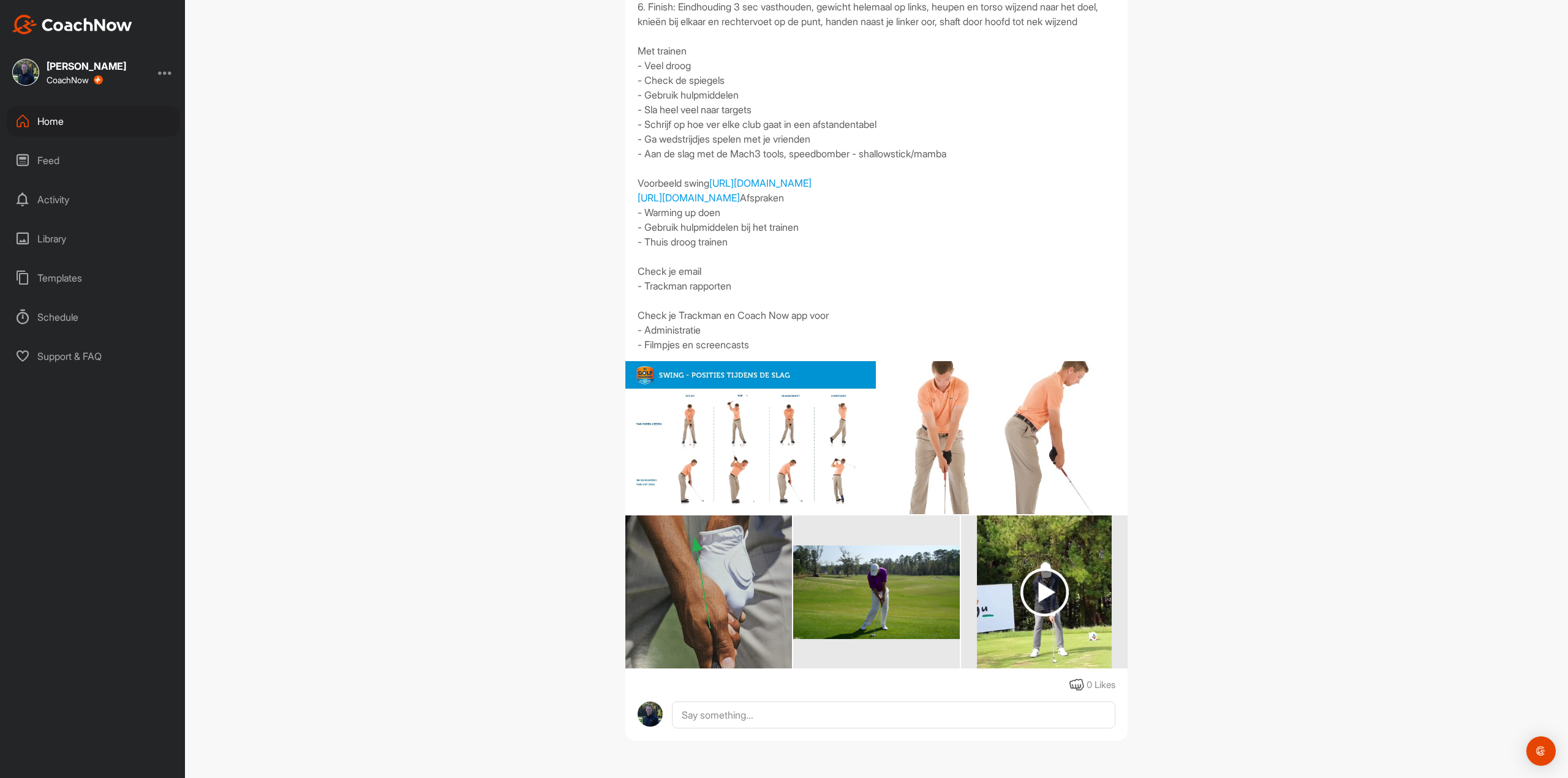
scroll to position [724, 0]
click at [771, 467] on img at bounding box center [750, 438] width 250 height 155
click at [940, 448] on img at bounding box center [1002, 438] width 250 height 320
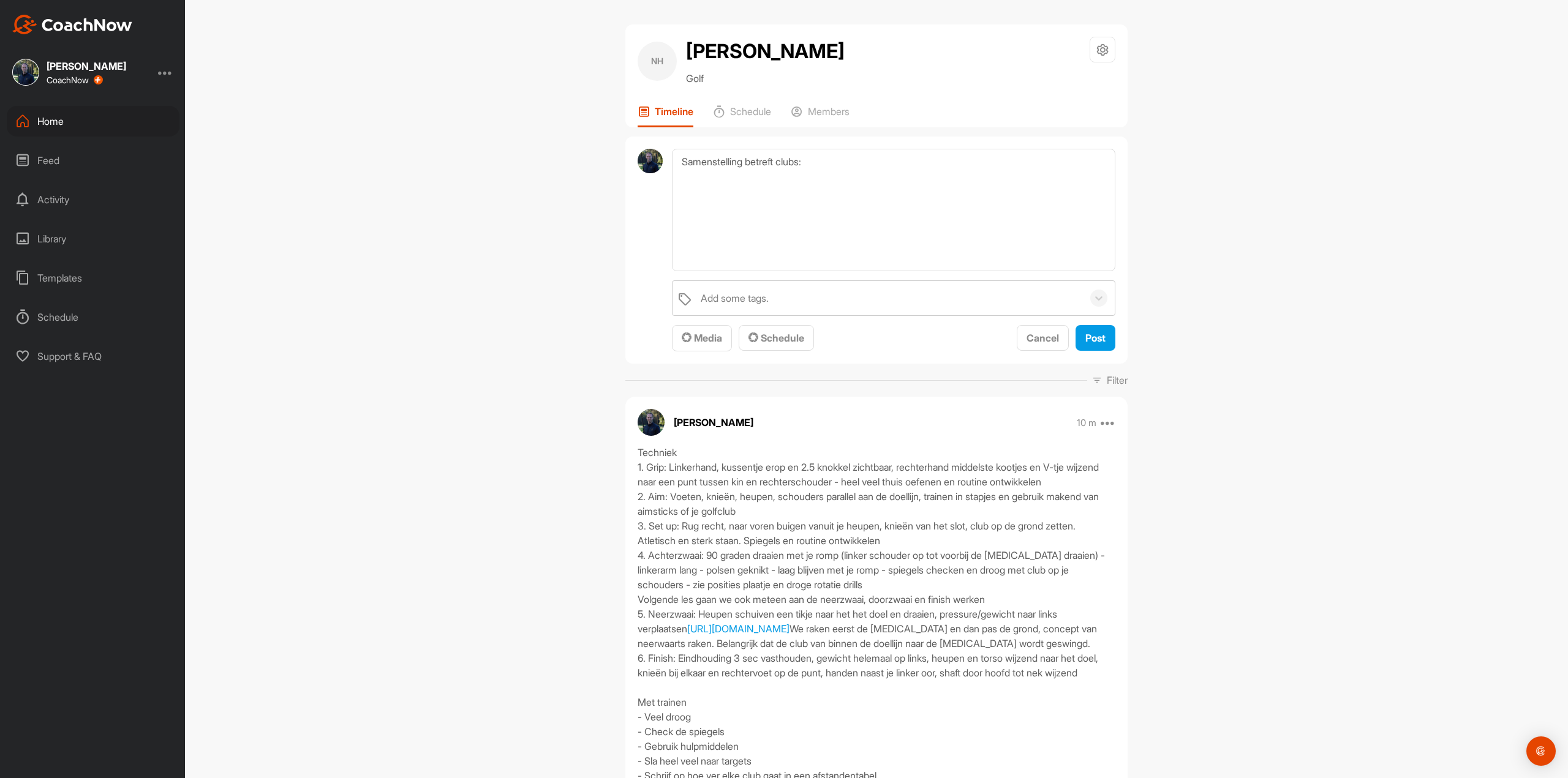
scroll to position [0, 0]
click at [805, 173] on textarea "Samenstelling betreft clubs:" at bounding box center [893, 210] width 444 height 123
